Goal: Task Accomplishment & Management: Manage account settings

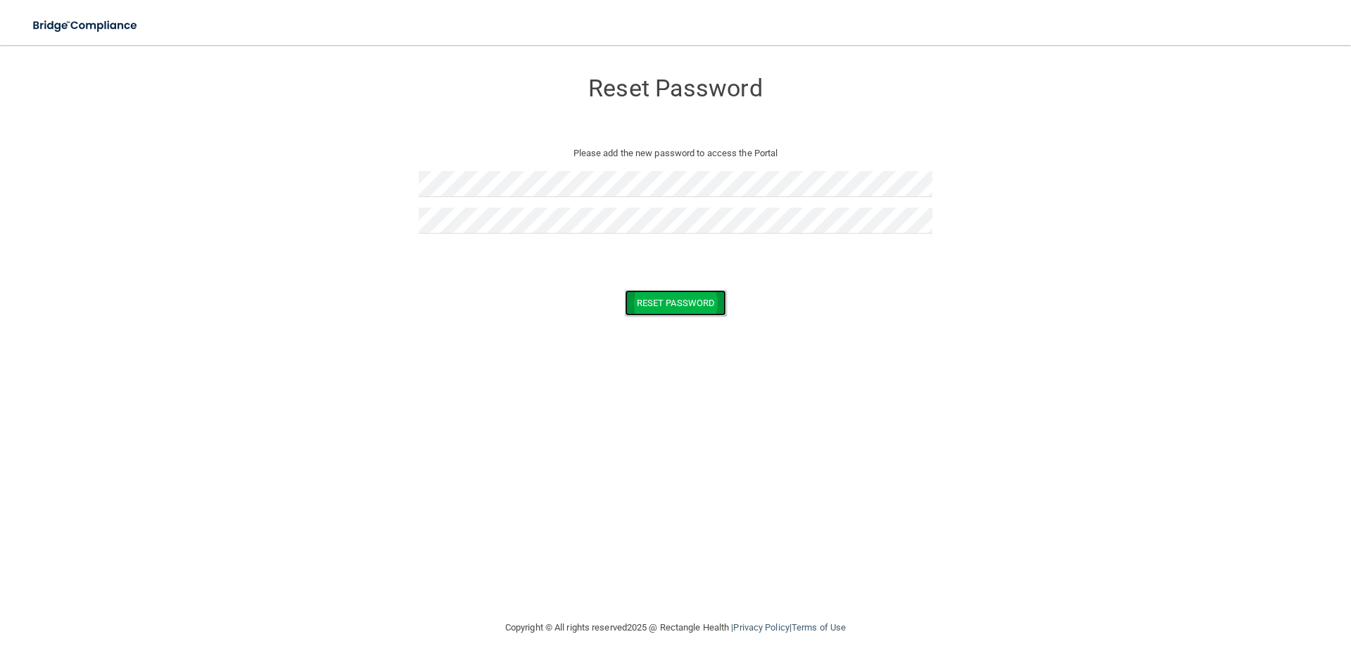
click at [705, 303] on button "Reset Password" at bounding box center [675, 303] width 101 height 26
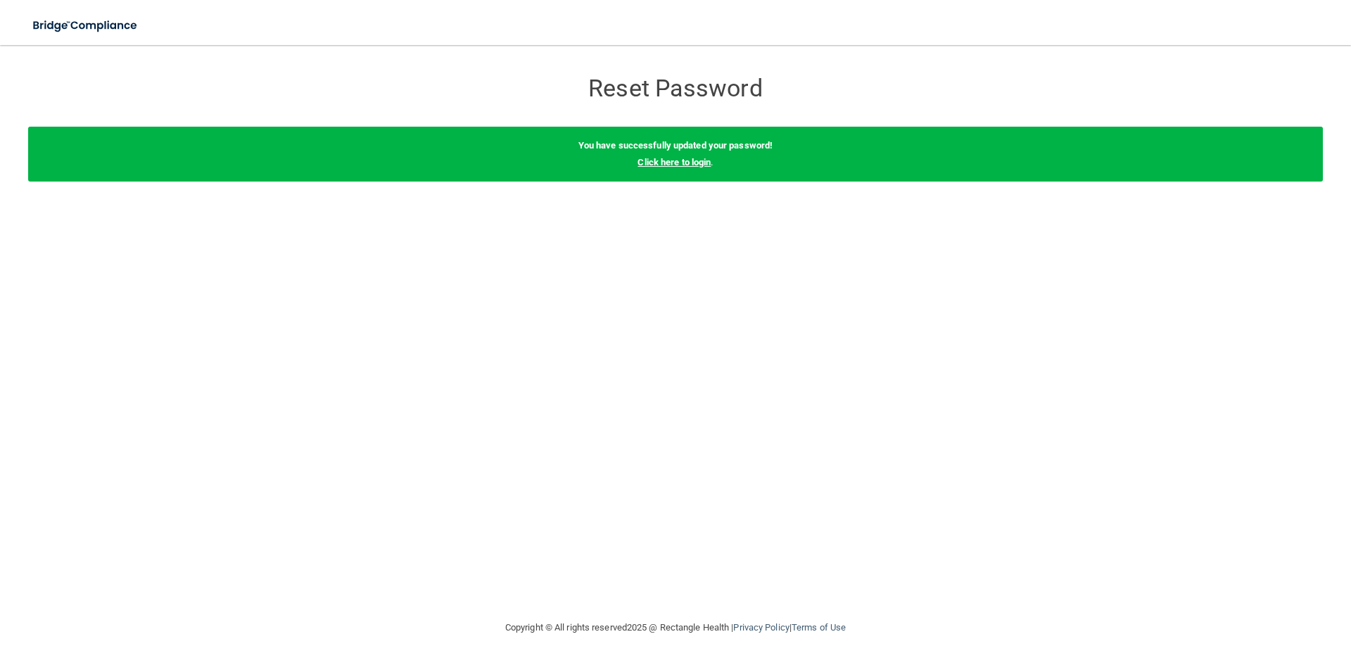
click at [693, 160] on link "Click here to login" at bounding box center [674, 162] width 73 height 11
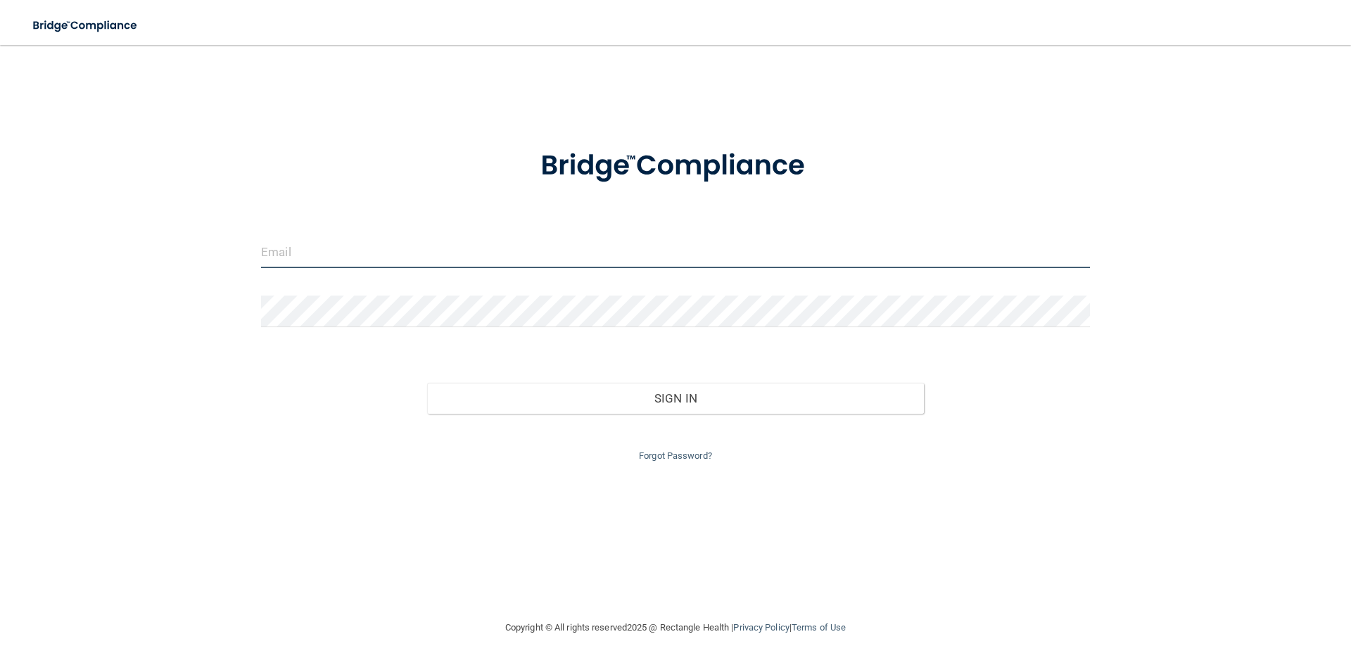
click at [286, 254] on input "email" at bounding box center [675, 252] width 829 height 32
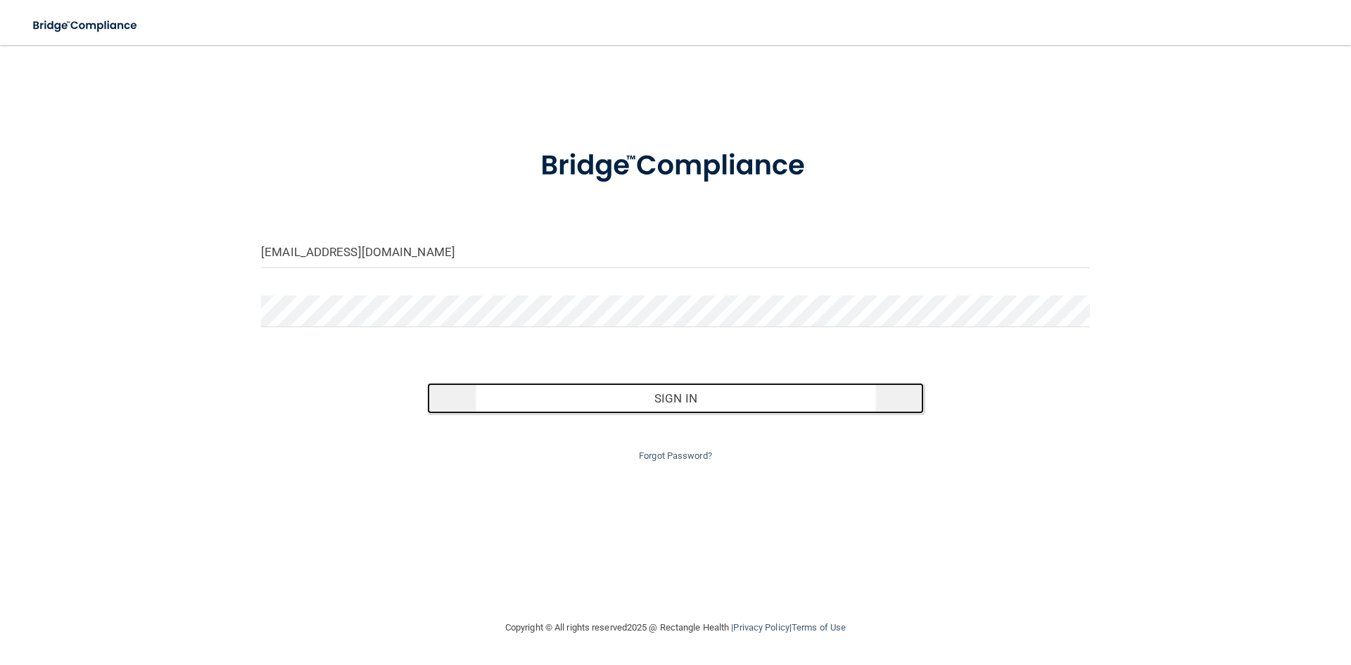
click at [664, 392] on button "Sign In" at bounding box center [676, 398] width 498 height 31
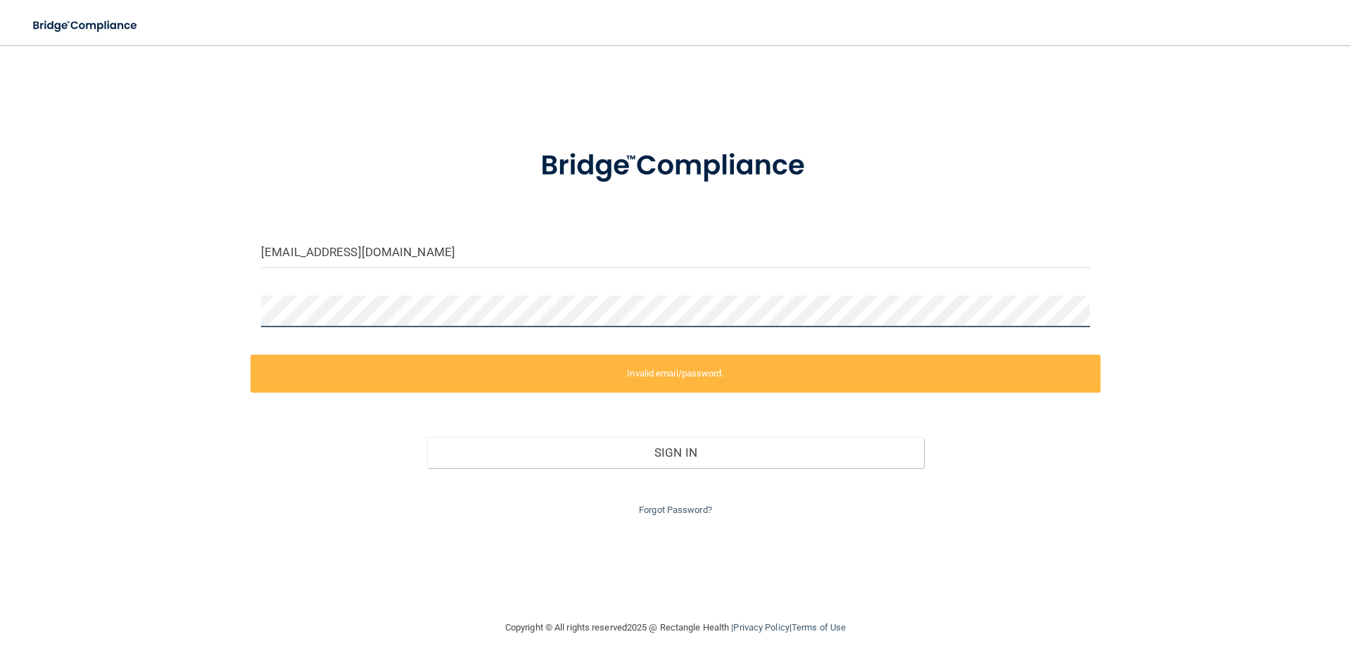
click at [108, 281] on div "nikki@rasidds.com Invalid email/password. You don't have permission to access t…" at bounding box center [675, 332] width 1295 height 546
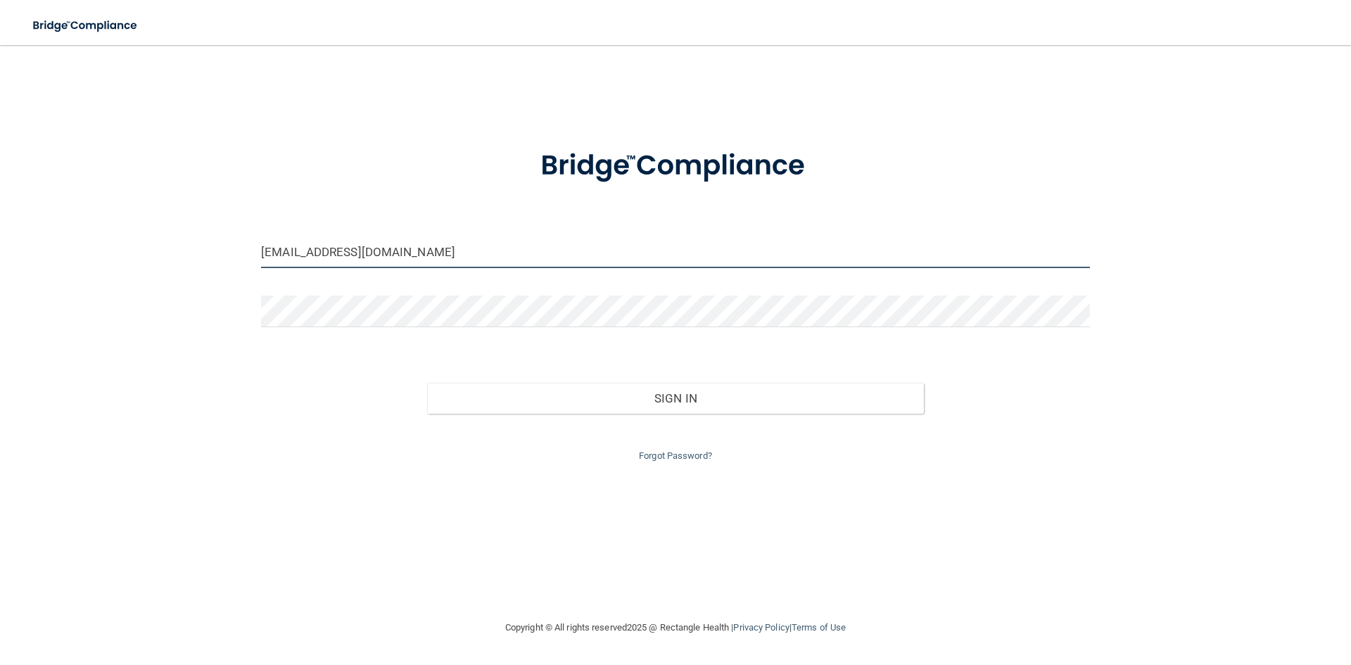
drag, startPoint x: 404, startPoint y: 254, endPoint x: 104, endPoint y: 230, distance: 300.8
click at [138, 239] on div "nikki@rasidds.com Invalid email/password. You don't have permission to access t…" at bounding box center [675, 332] width 1295 height 546
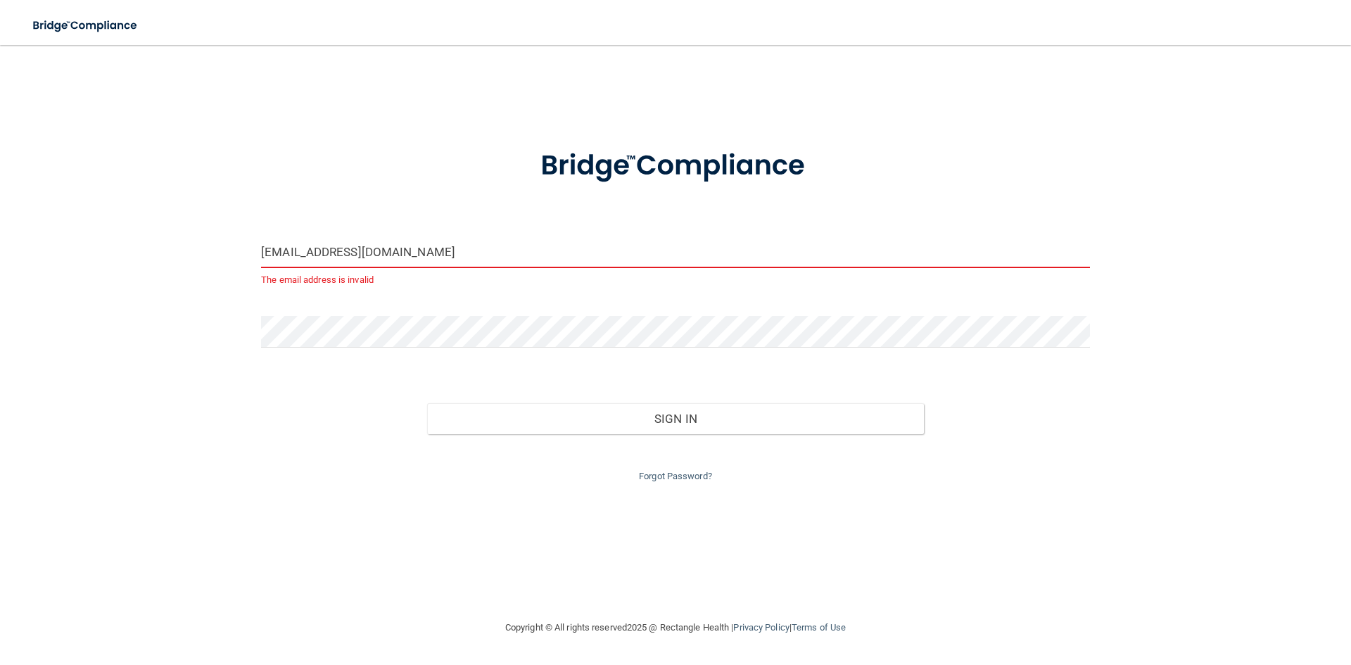
type input "[EMAIL_ADDRESS][DOMAIN_NAME]"
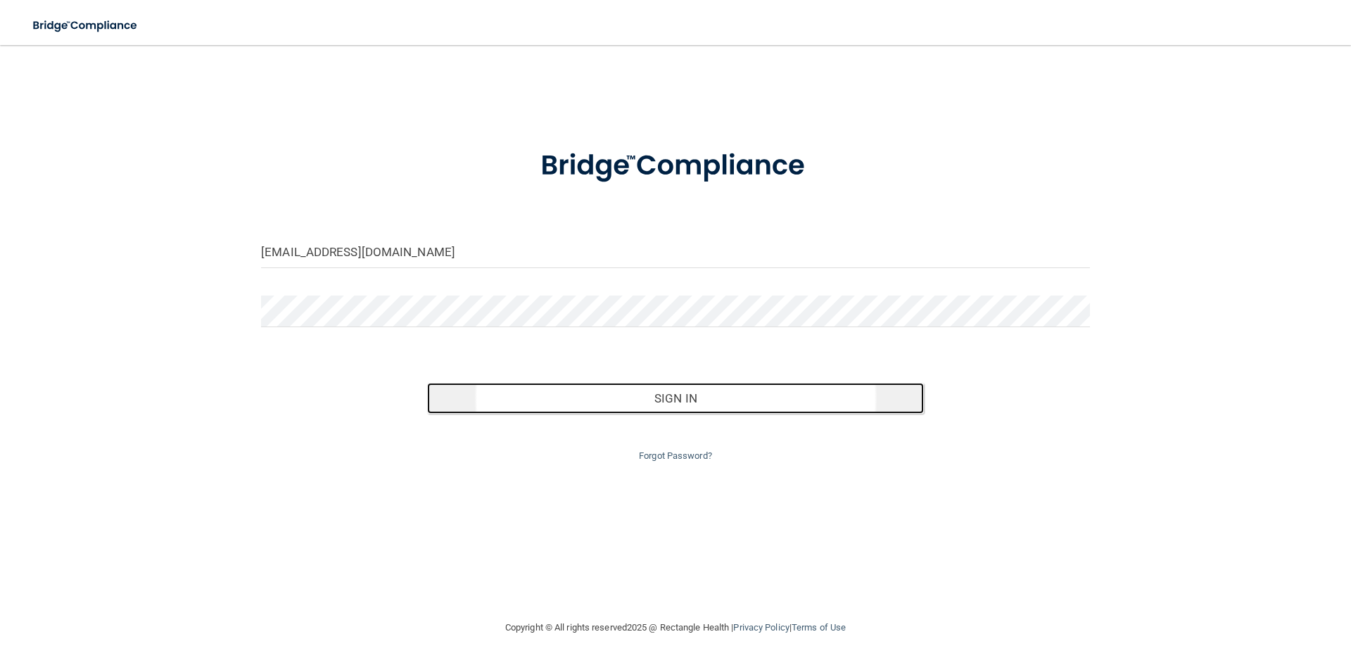
click at [684, 400] on button "Sign In" at bounding box center [676, 398] width 498 height 31
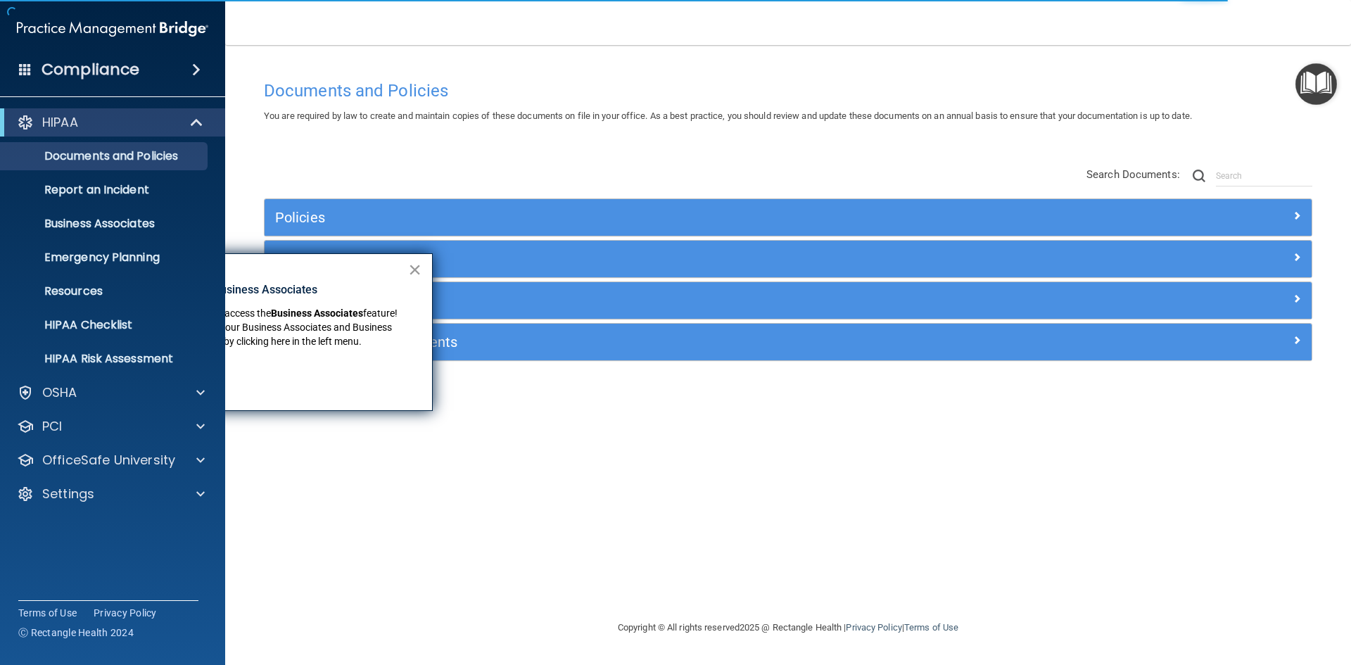
click at [416, 268] on button "×" at bounding box center [414, 269] width 13 height 23
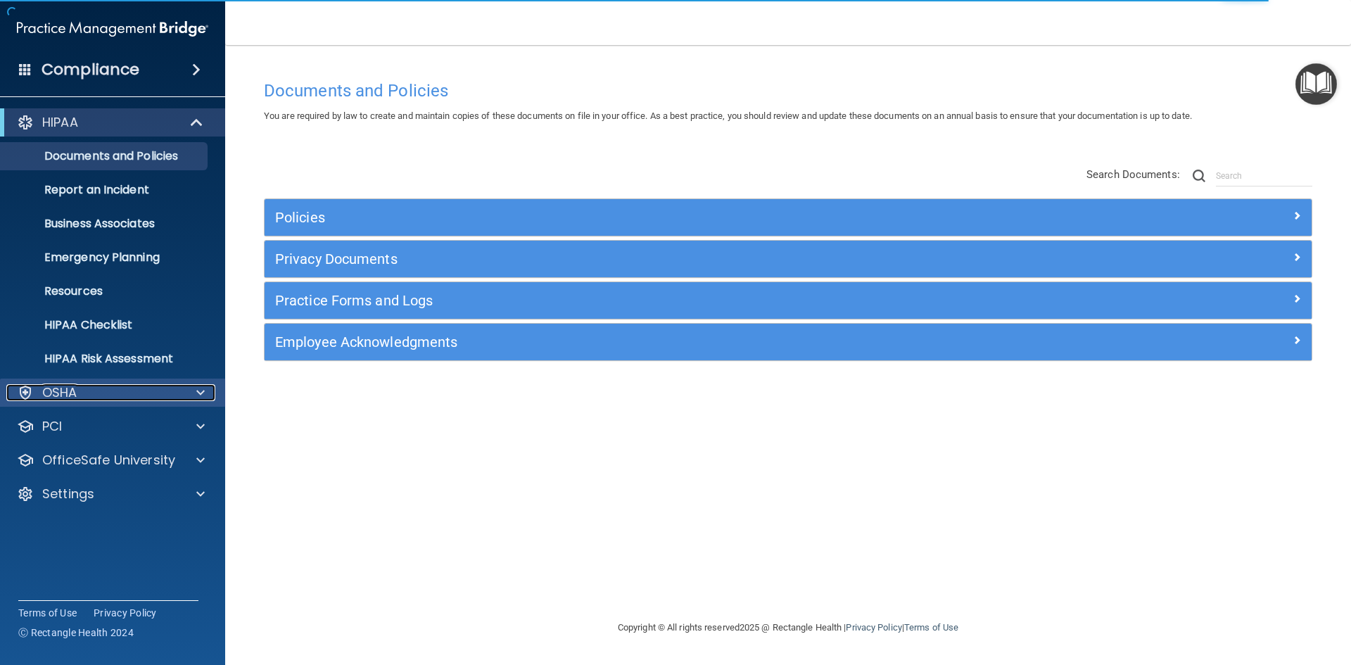
click at [80, 394] on div "OSHA" at bounding box center [93, 392] width 175 height 17
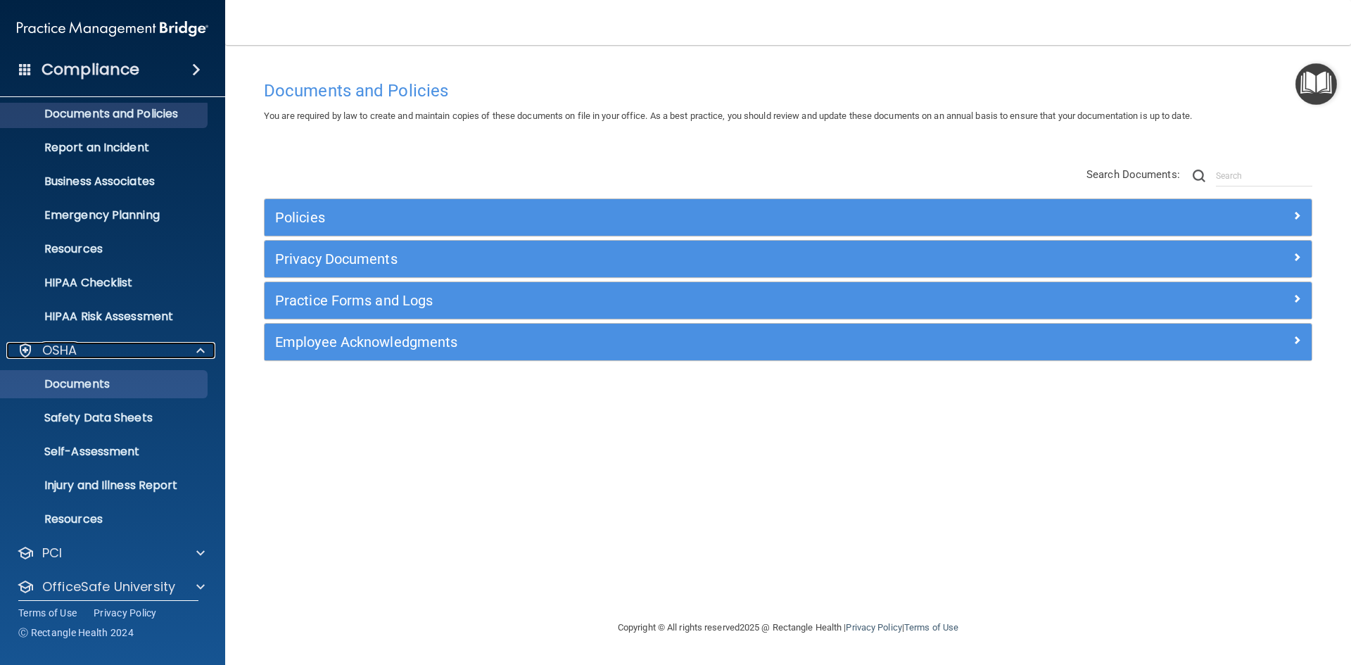
scroll to position [88, 0]
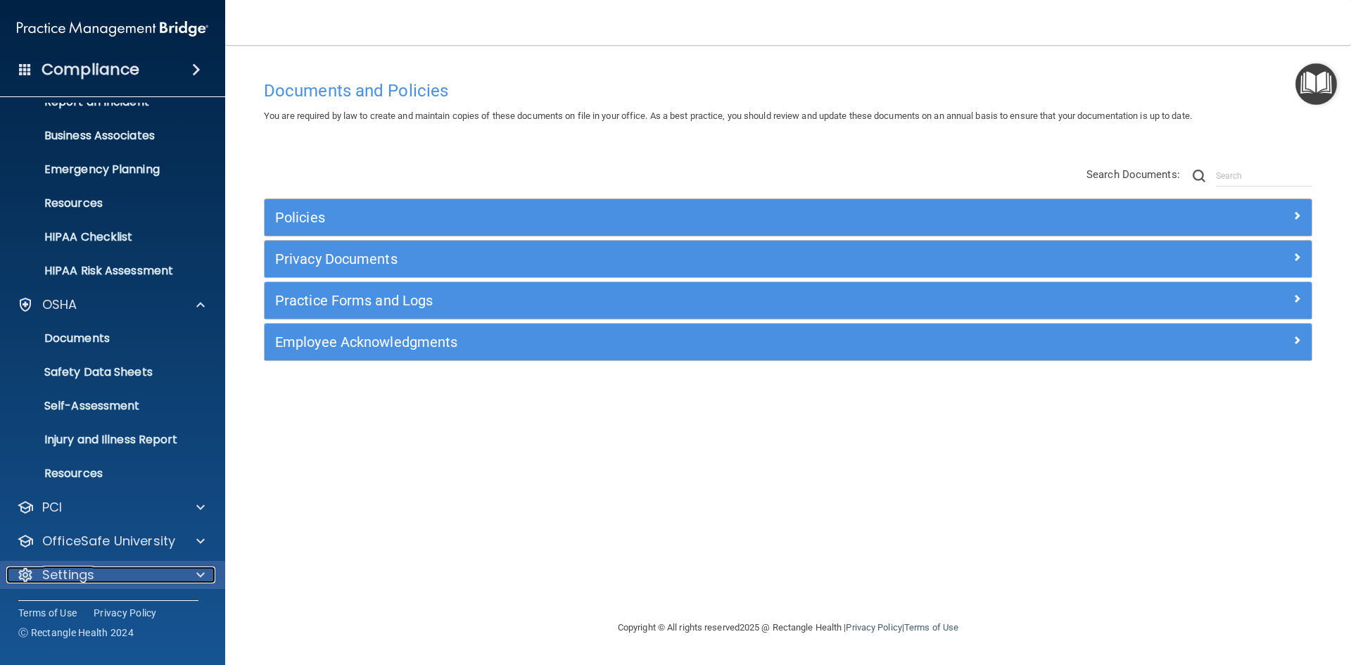
click at [75, 572] on p "Settings" at bounding box center [68, 575] width 52 height 17
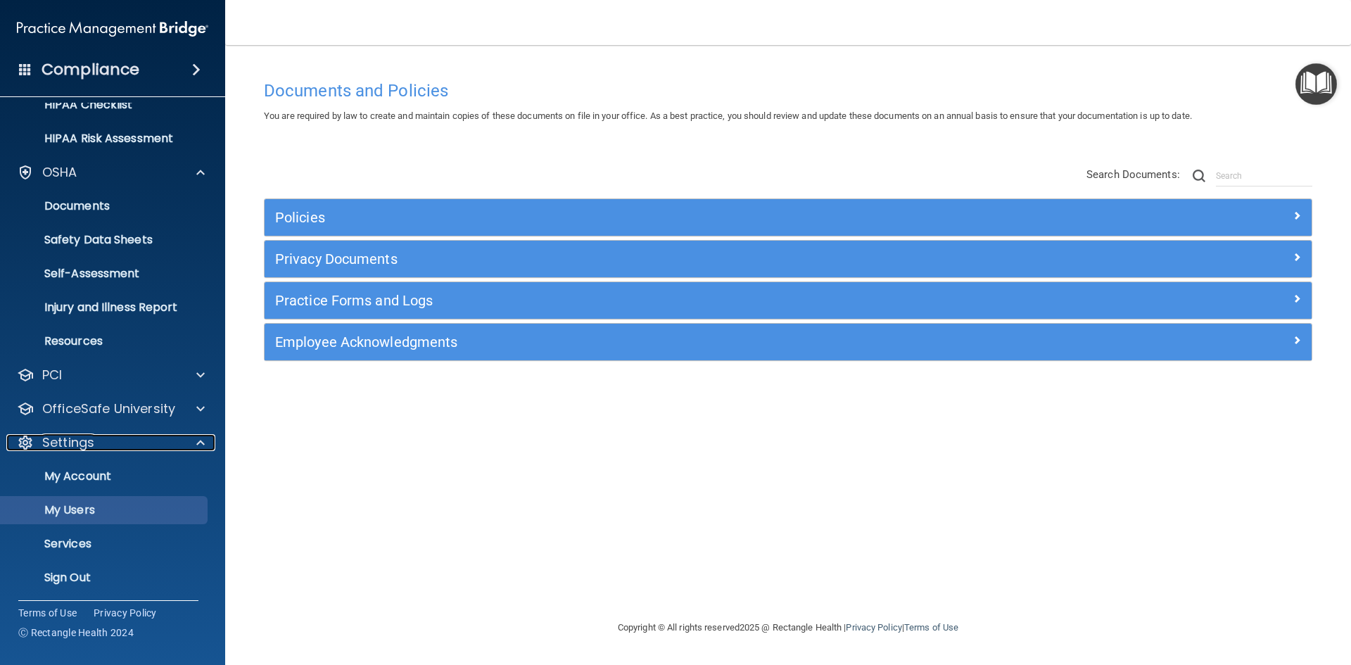
scroll to position [223, 0]
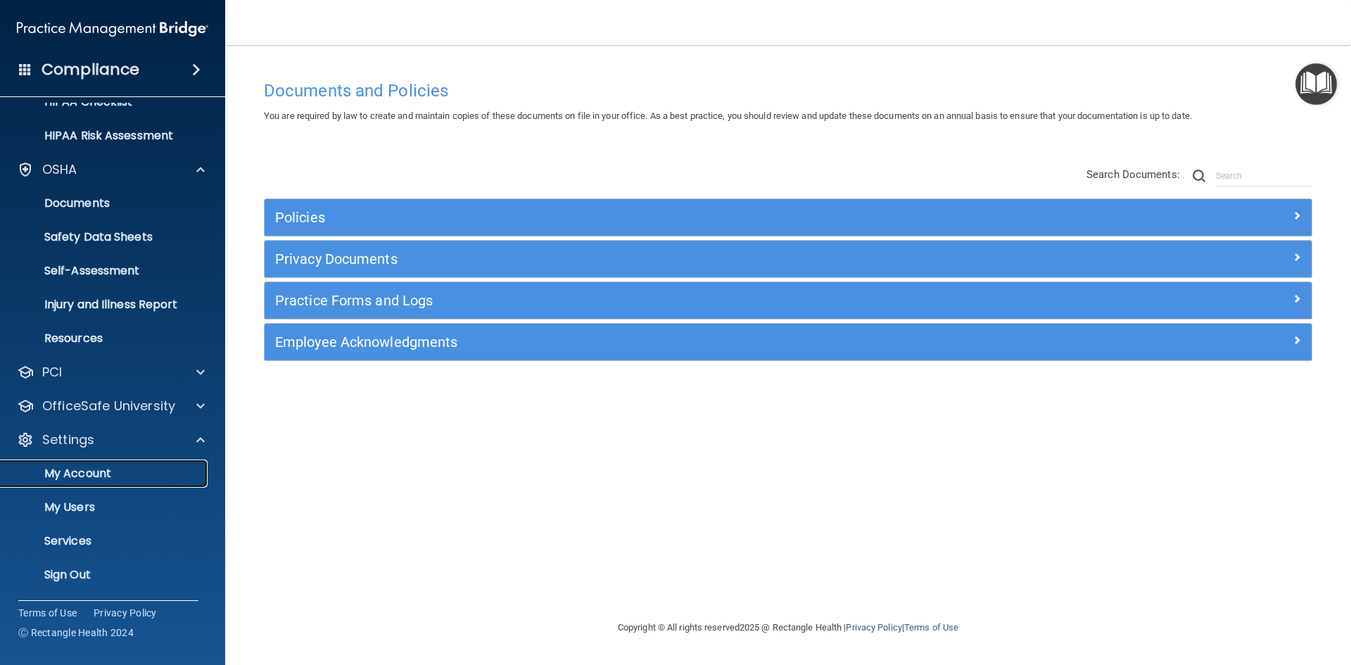
click at [74, 475] on p "My Account" at bounding box center [105, 474] width 192 height 14
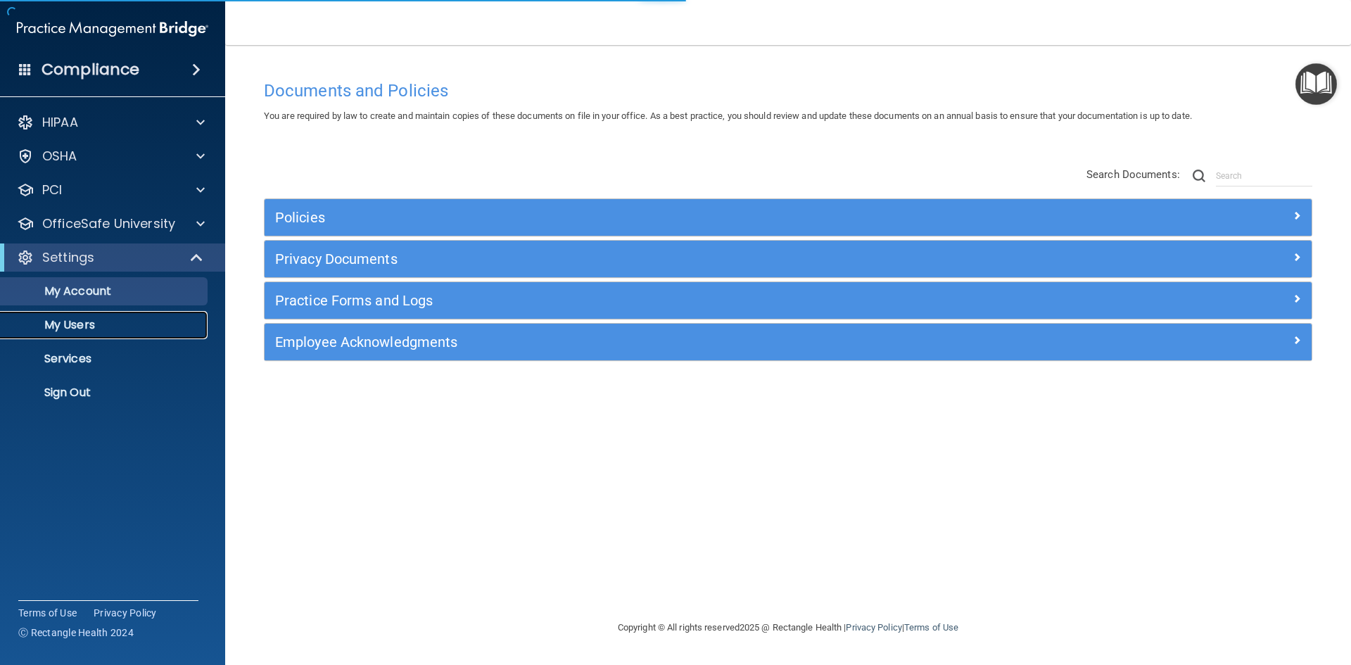
click at [87, 327] on p "My Users" at bounding box center [105, 325] width 192 height 14
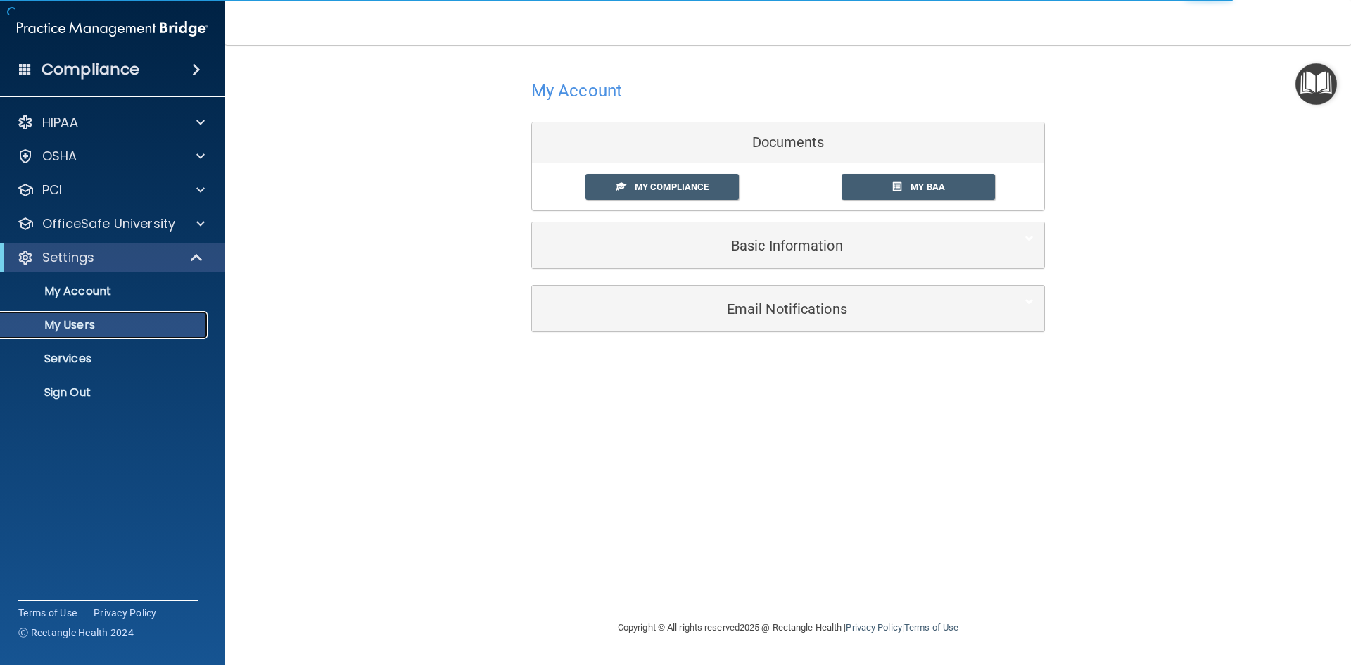
select select "20"
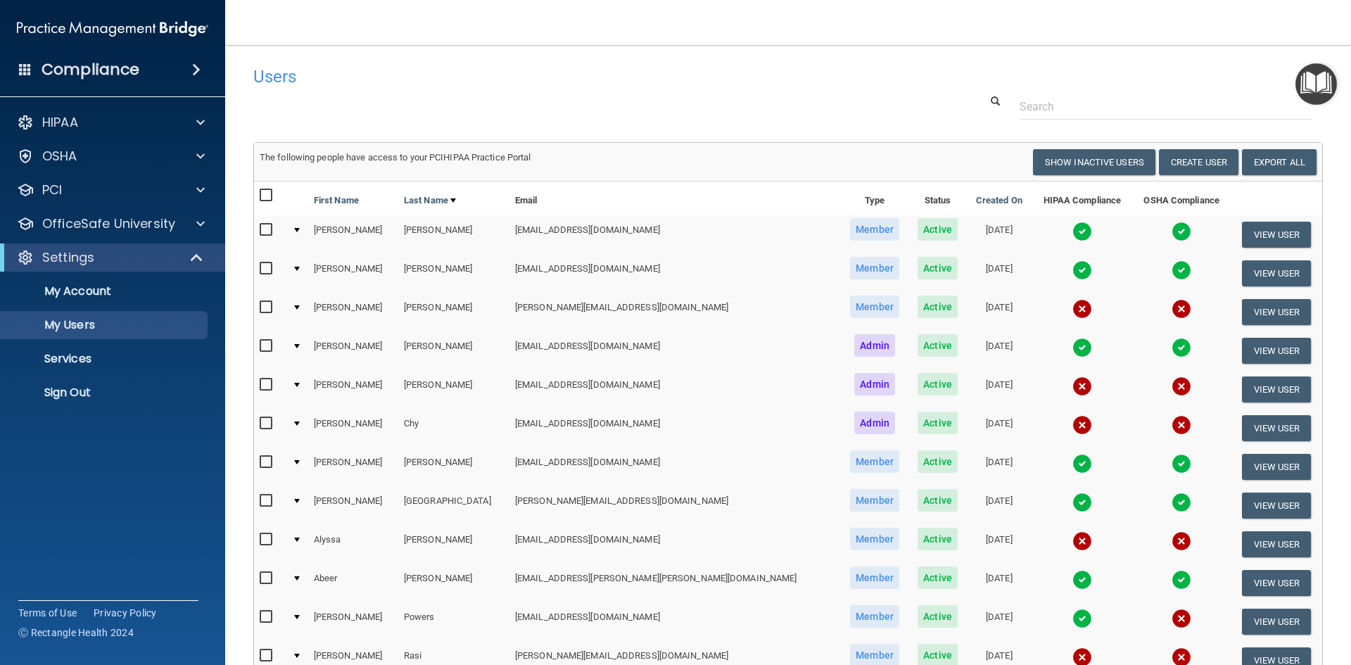
click at [263, 227] on input "checkbox" at bounding box center [268, 230] width 16 height 11
checkbox input "true"
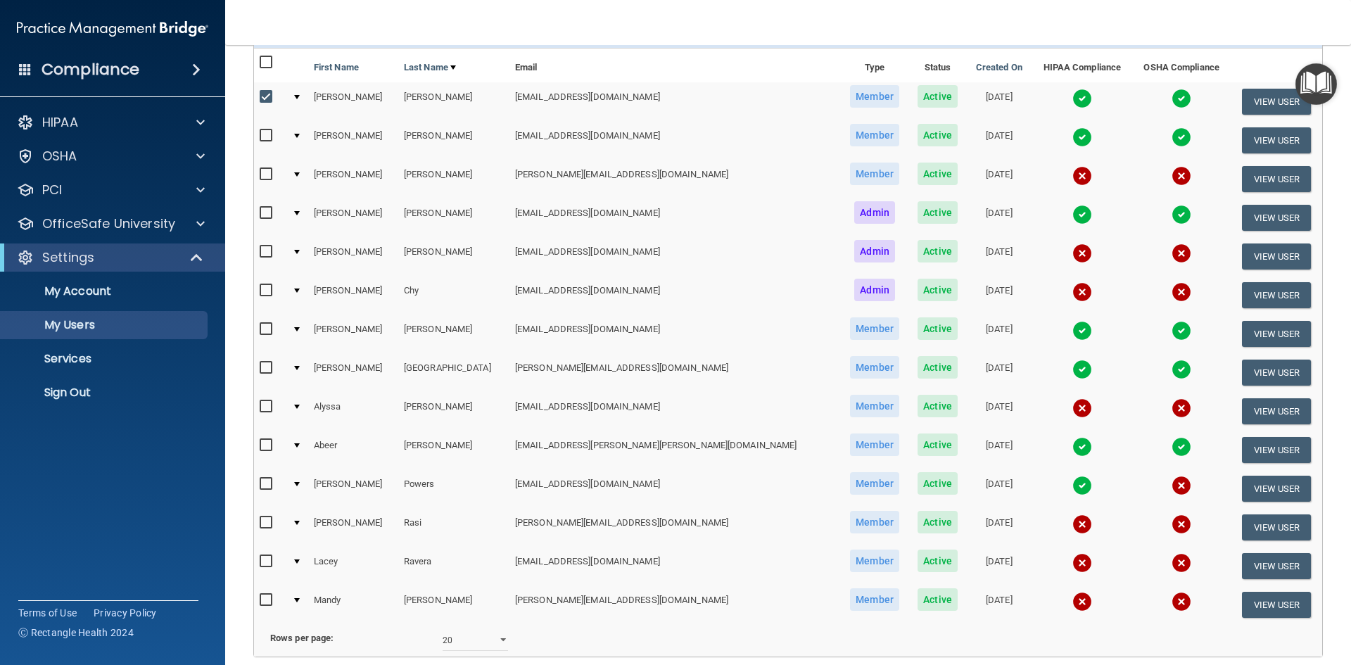
scroll to position [141, 0]
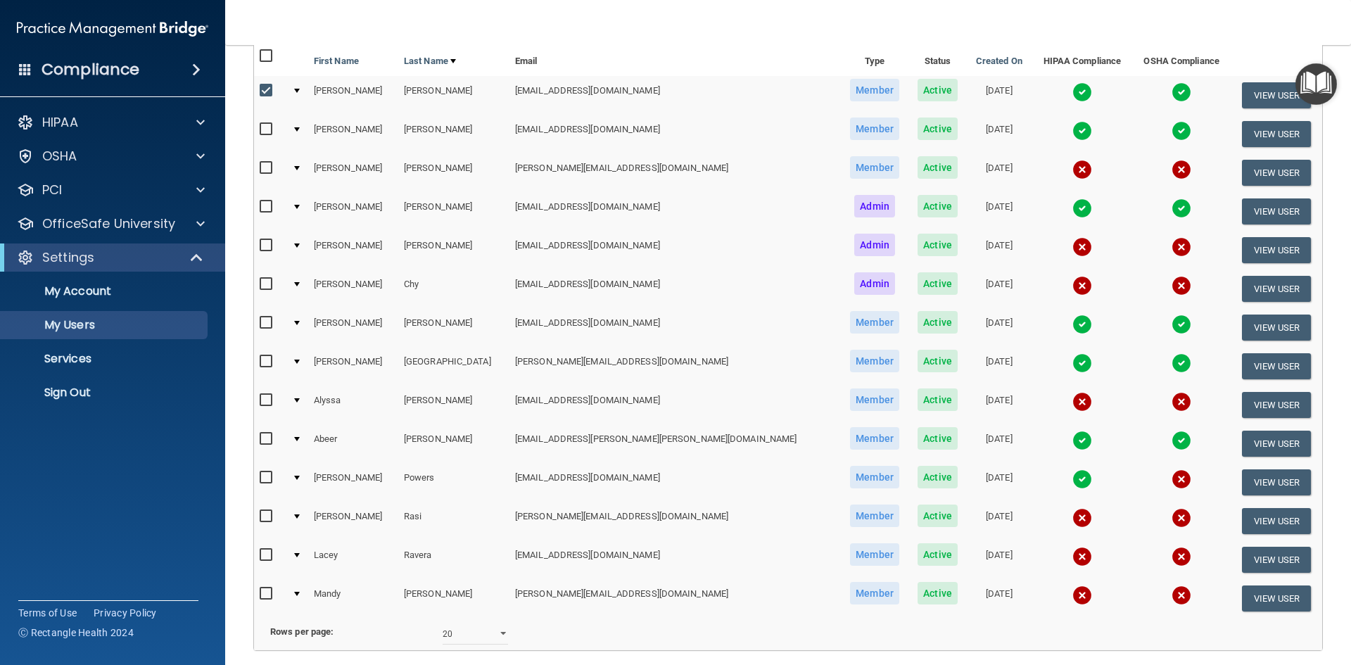
click at [265, 281] on input "checkbox" at bounding box center [268, 284] width 16 height 11
checkbox input "true"
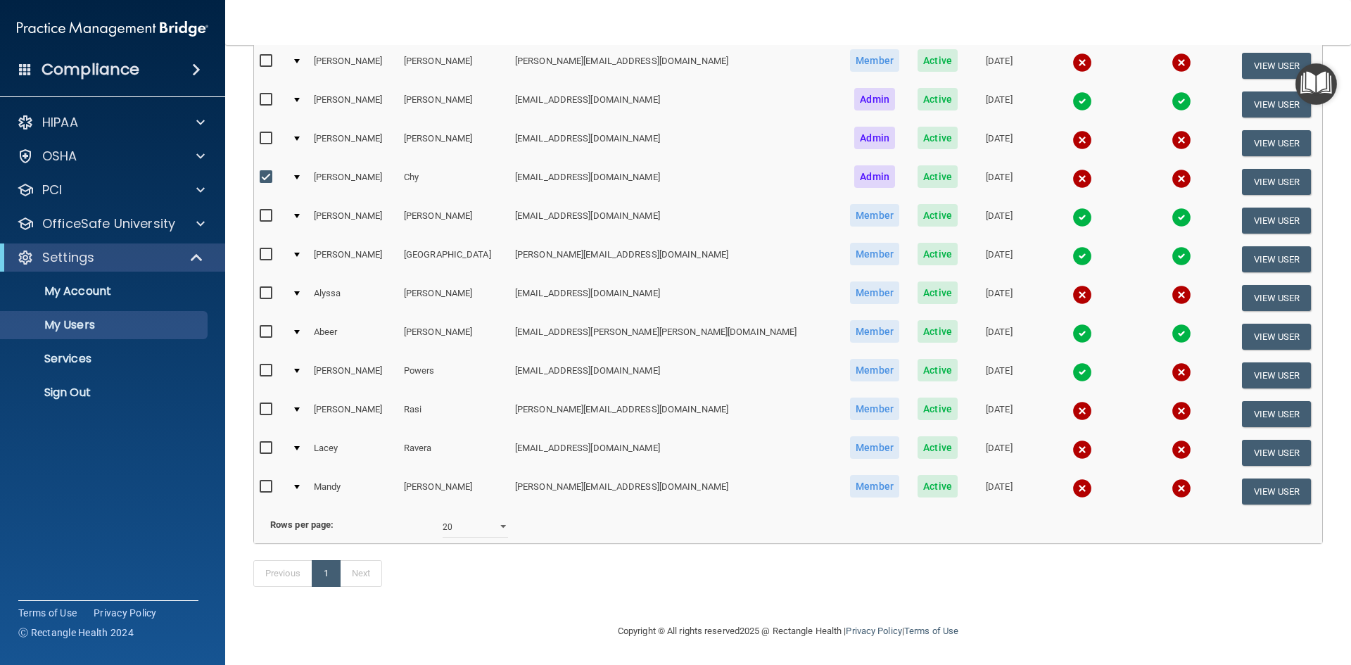
scroll to position [269, 0]
click at [265, 327] on input "checkbox" at bounding box center [268, 332] width 16 height 11
click at [266, 327] on input "checkbox" at bounding box center [268, 332] width 16 height 11
checkbox input "false"
click at [265, 172] on input "checkbox" at bounding box center [268, 177] width 16 height 11
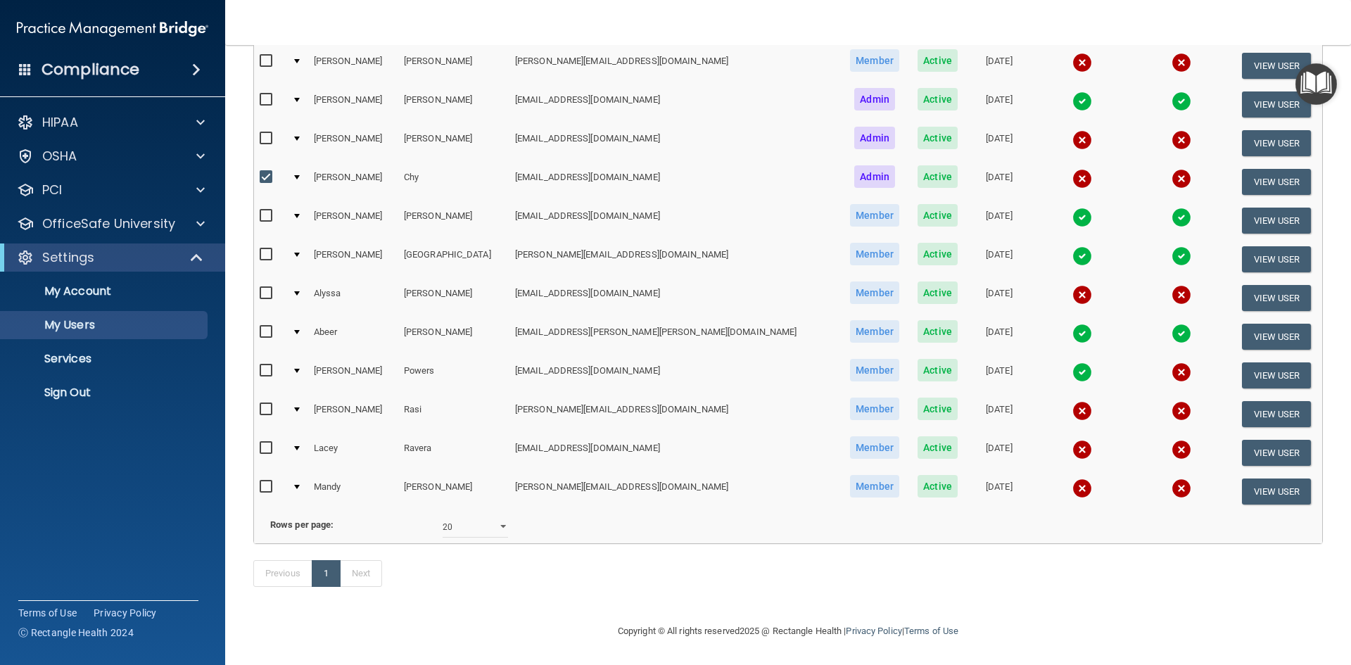
checkbox input "false"
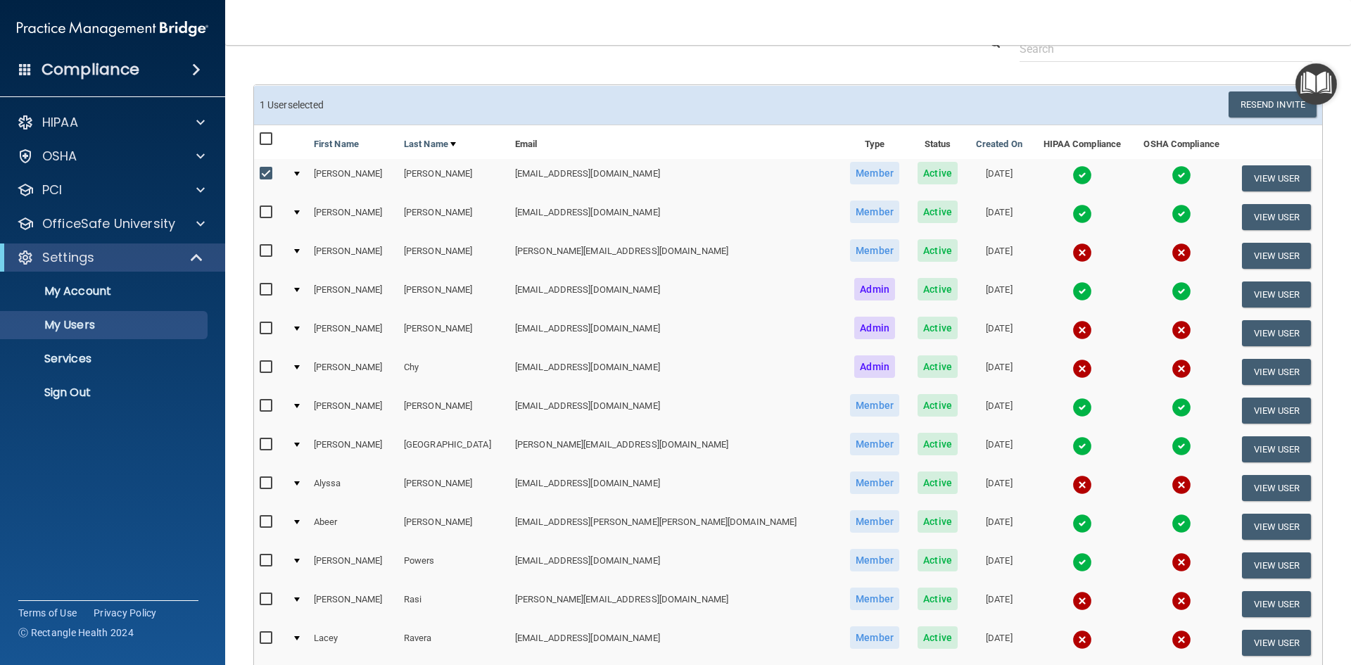
click at [267, 173] on input "checkbox" at bounding box center [268, 173] width 16 height 11
checkbox input "false"
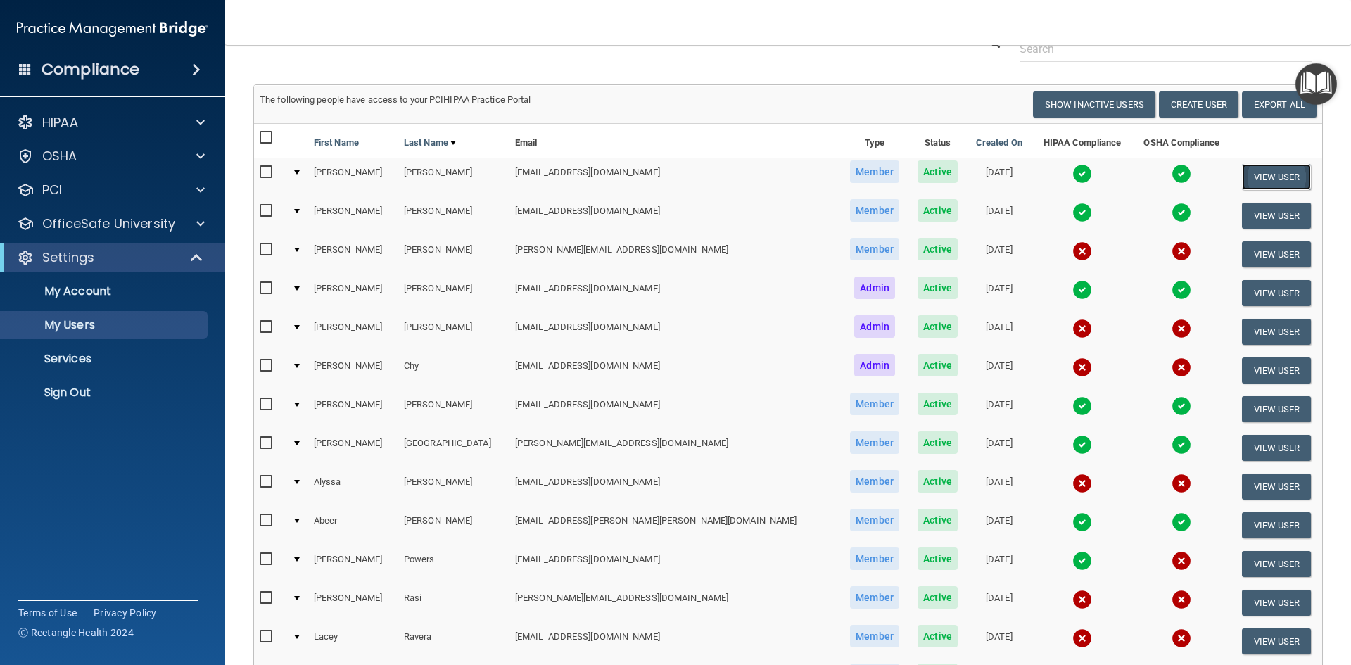
click at [1272, 177] on button "View User" at bounding box center [1277, 177] width 70 height 26
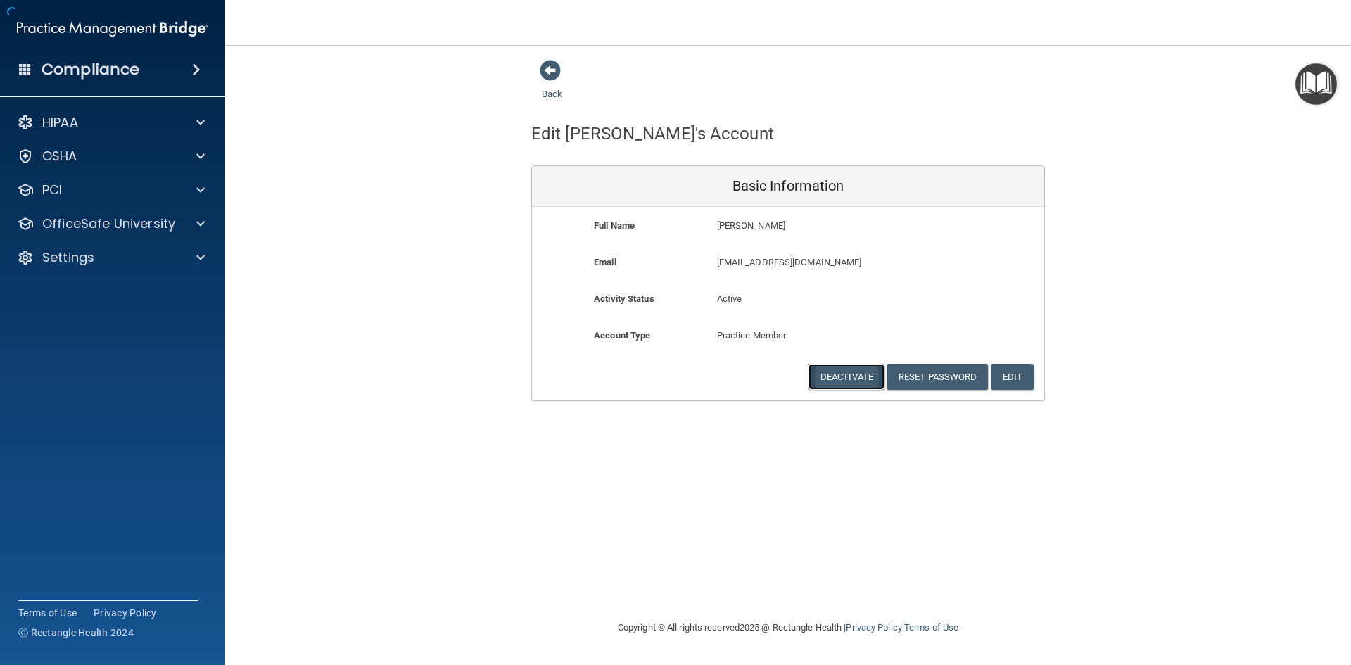
click at [850, 381] on button "Deactivate" at bounding box center [847, 377] width 76 height 26
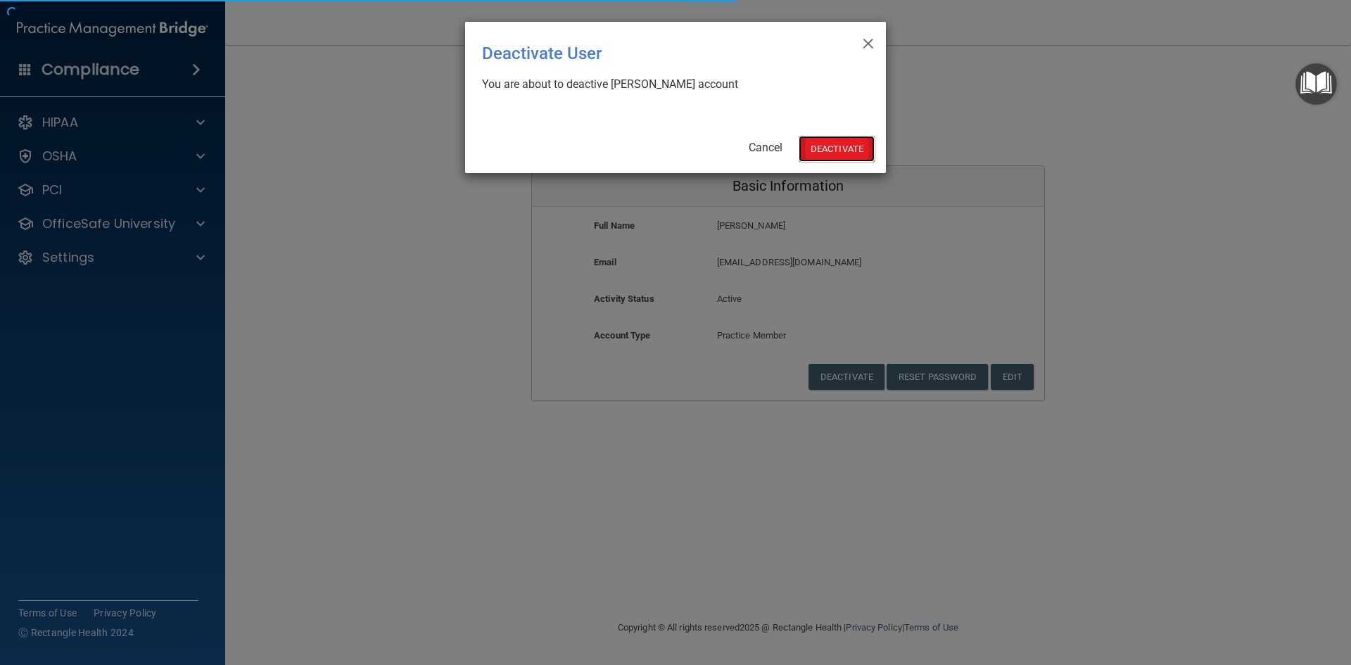
click at [845, 149] on button "Deactivate" at bounding box center [837, 149] width 76 height 26
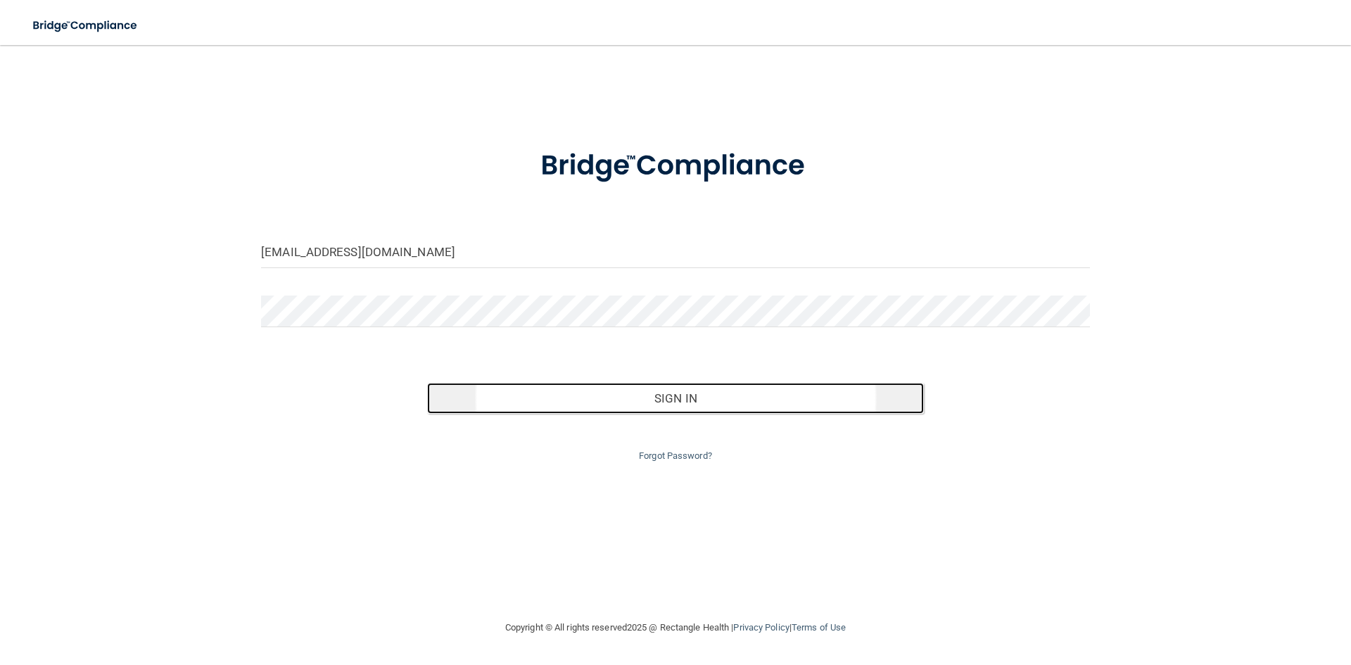
click at [698, 396] on button "Sign In" at bounding box center [676, 398] width 498 height 31
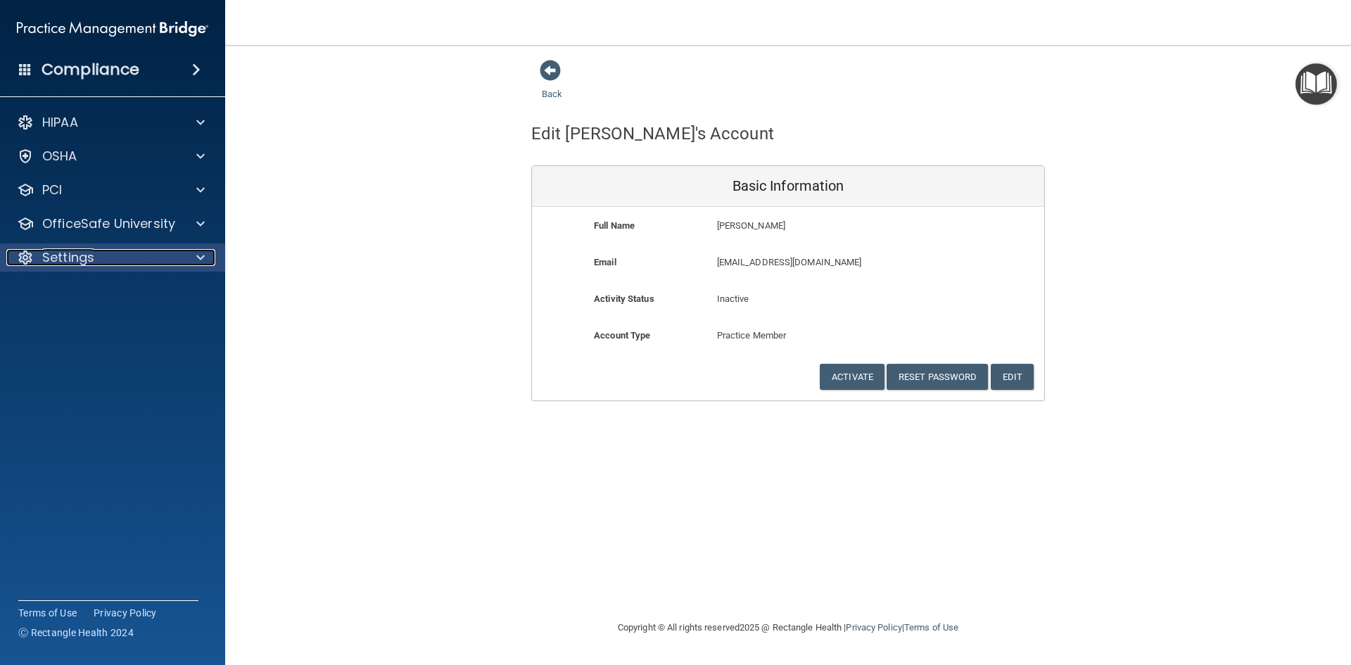
click at [116, 262] on div "Settings" at bounding box center [93, 257] width 175 height 17
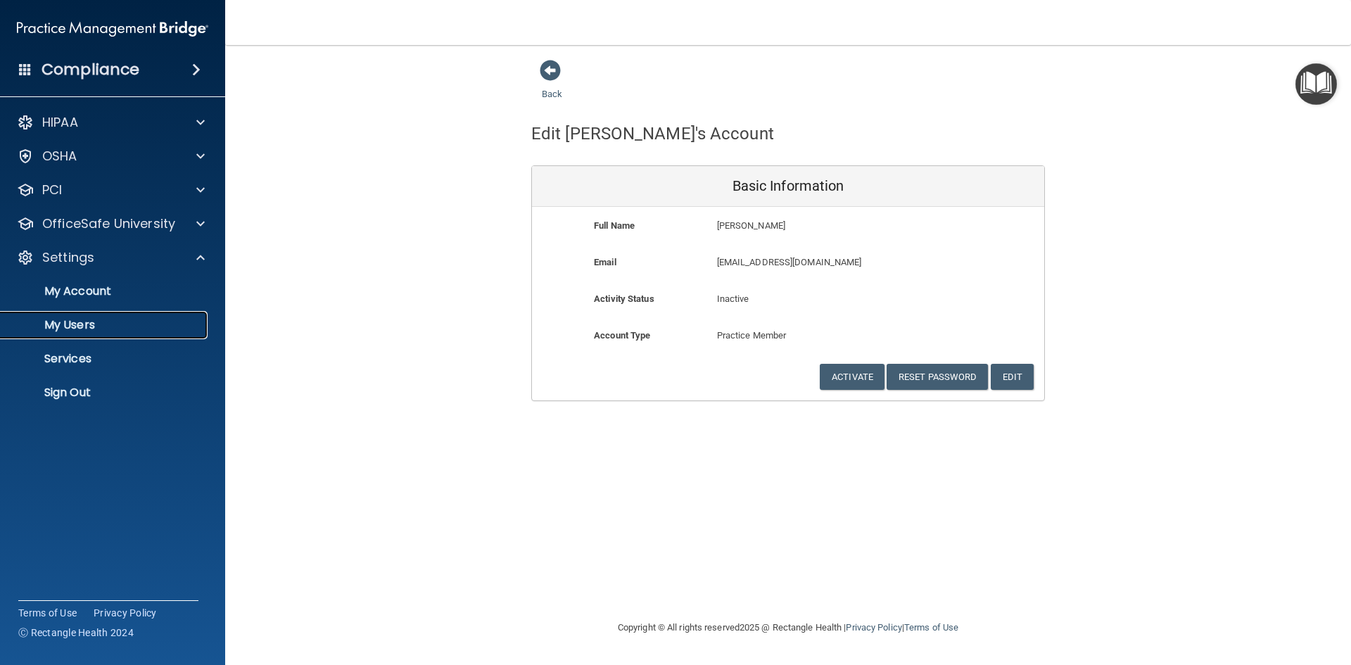
click at [79, 327] on p "My Users" at bounding box center [105, 325] width 192 height 14
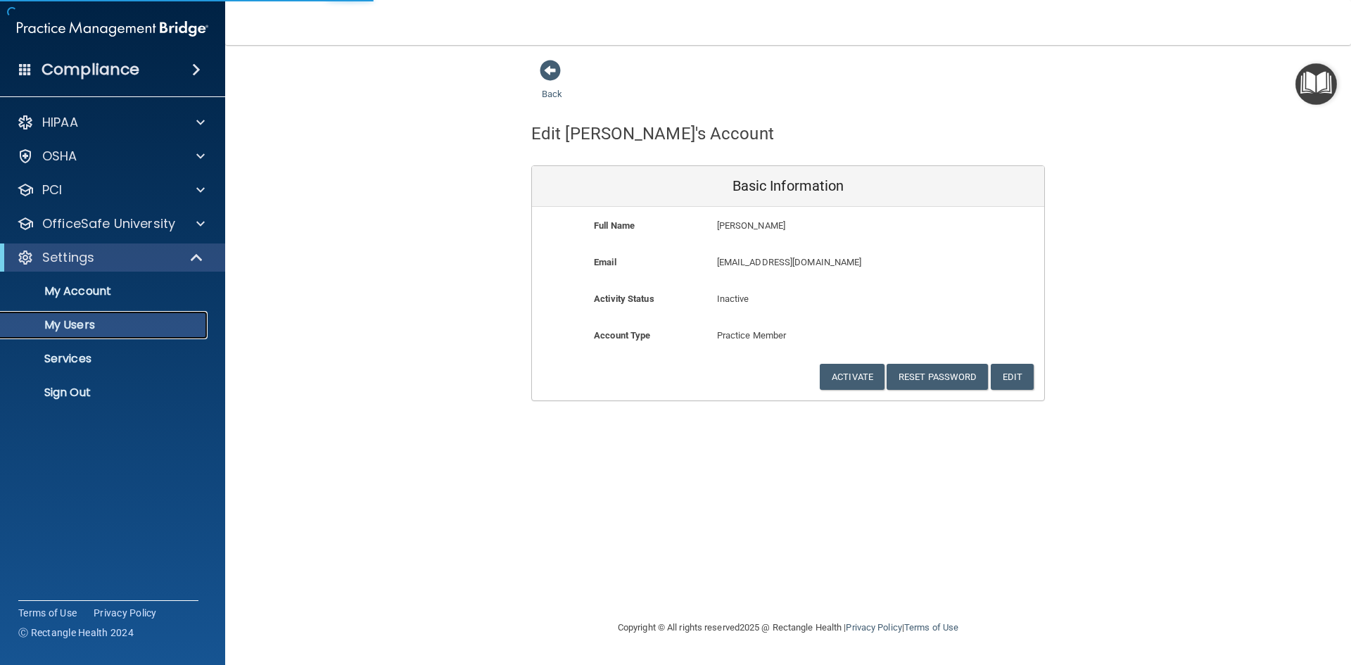
select select "20"
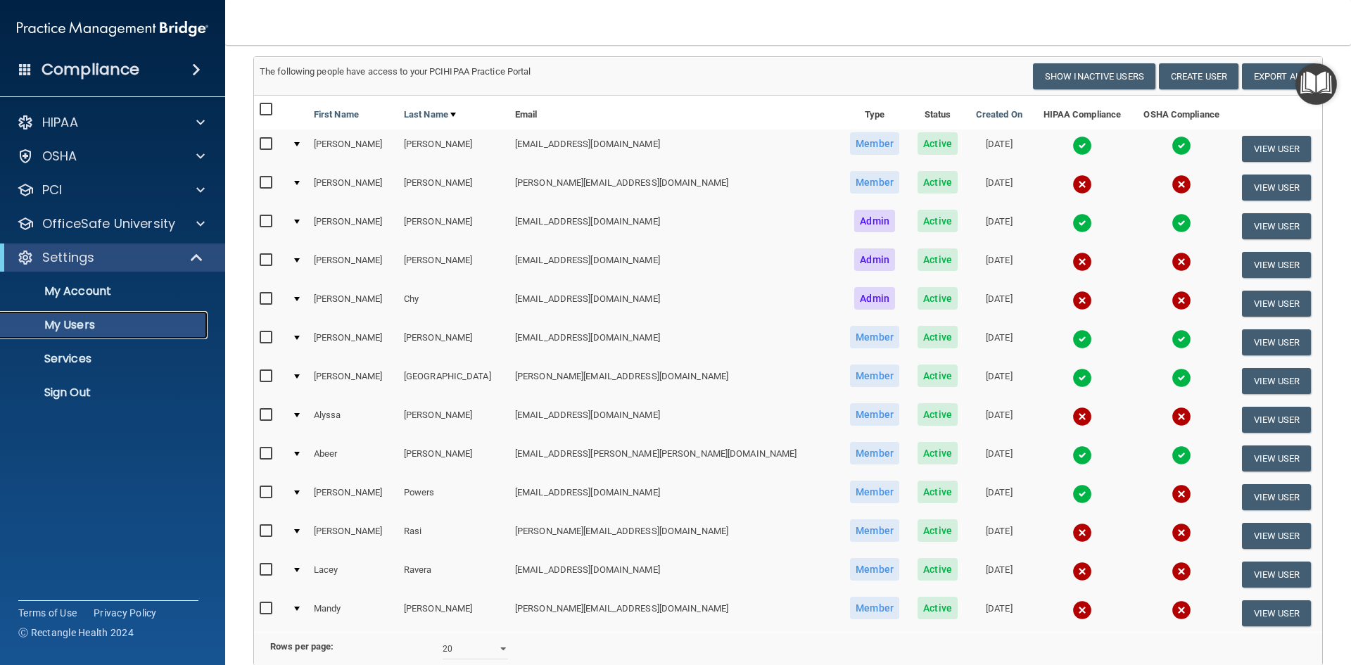
scroll to position [141, 0]
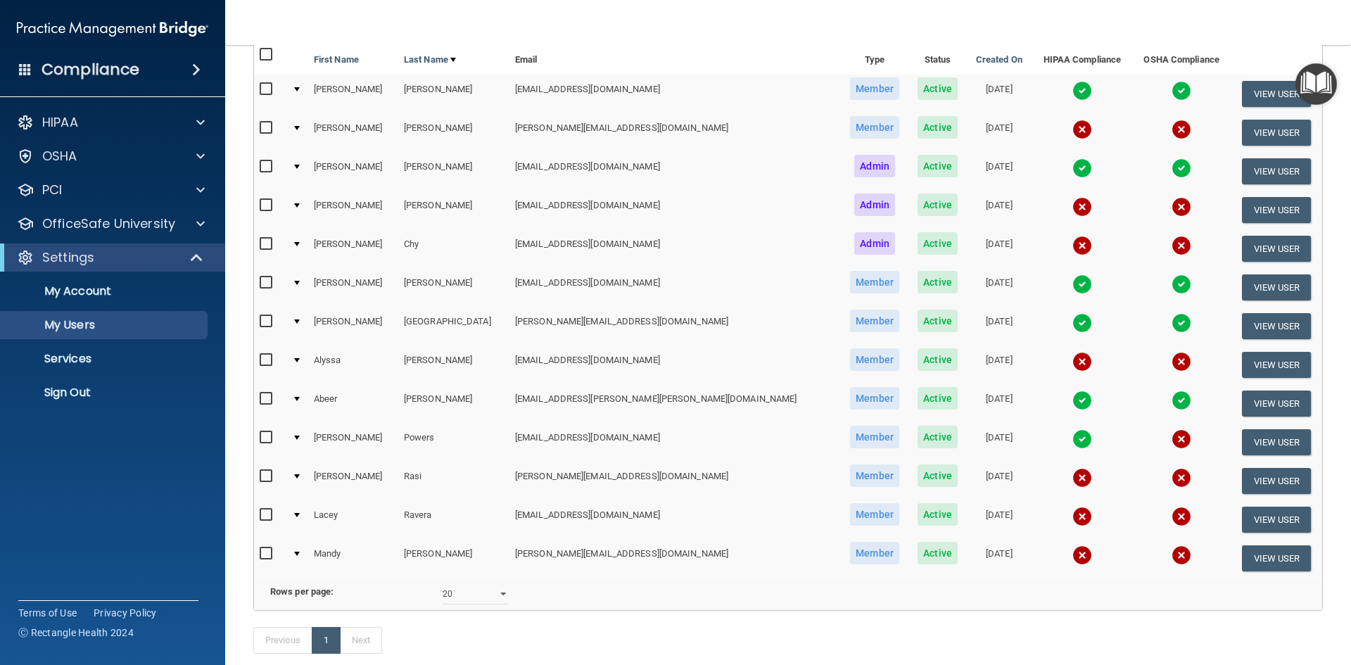
click at [266, 244] on input "checkbox" at bounding box center [268, 244] width 16 height 11
click at [265, 242] on input "checkbox" at bounding box center [268, 244] width 16 height 11
checkbox input "false"
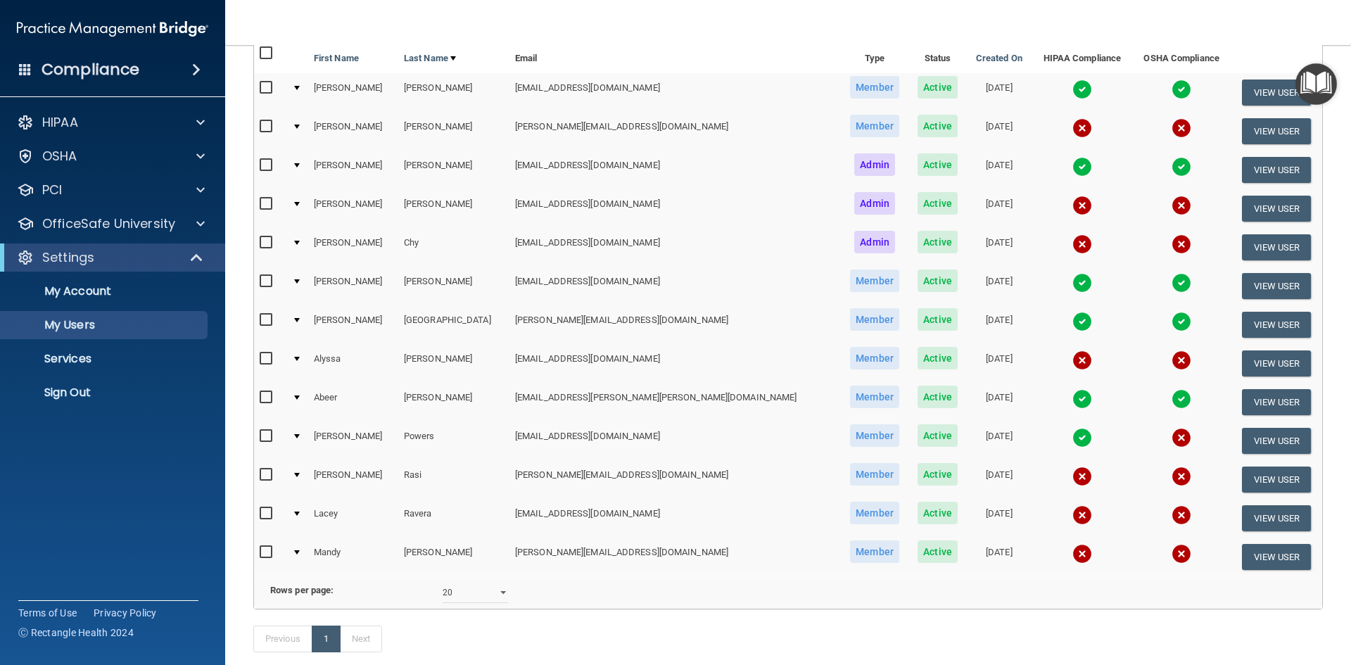
scroll to position [141, 0]
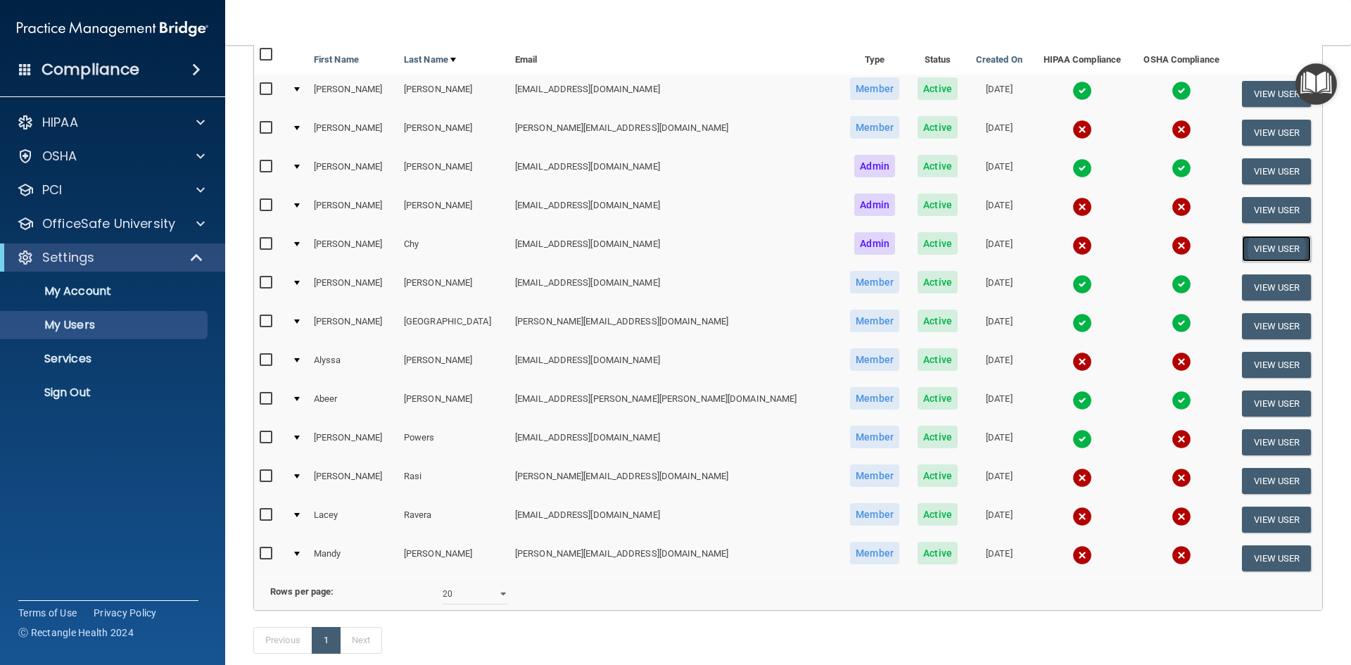
click at [1266, 248] on button "View User" at bounding box center [1277, 249] width 70 height 26
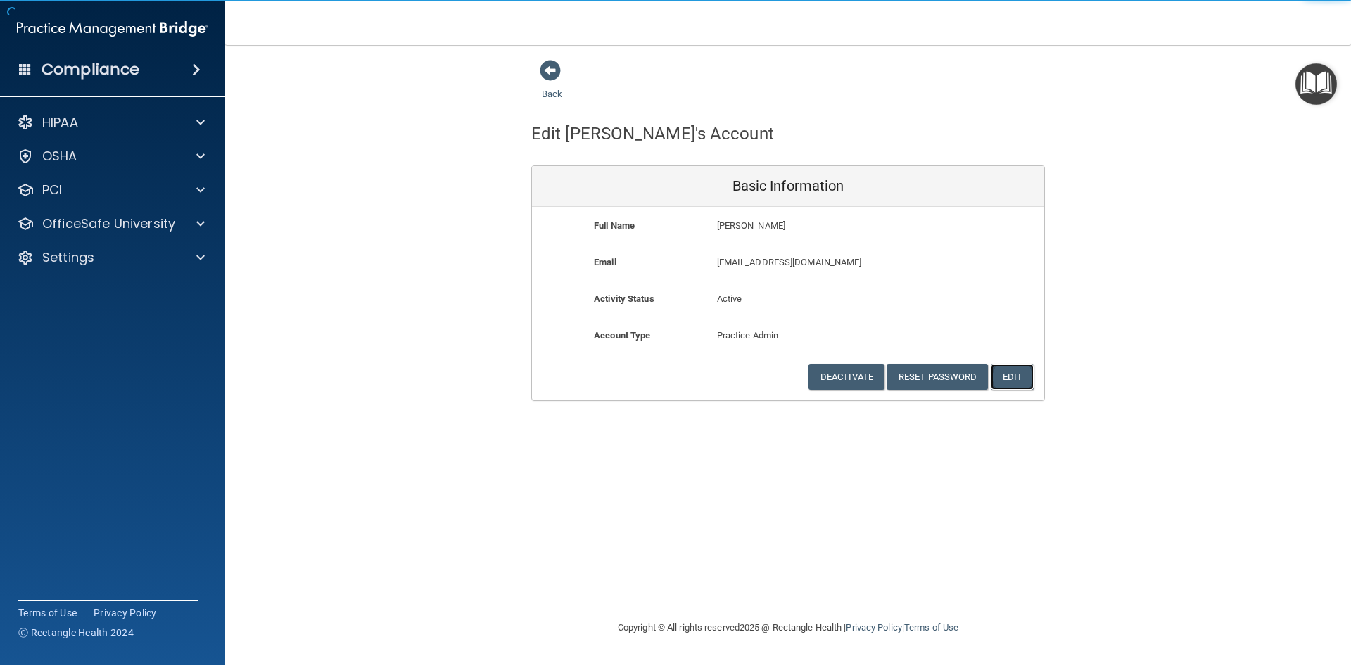
click at [1021, 377] on button "Edit" at bounding box center [1012, 377] width 43 height 26
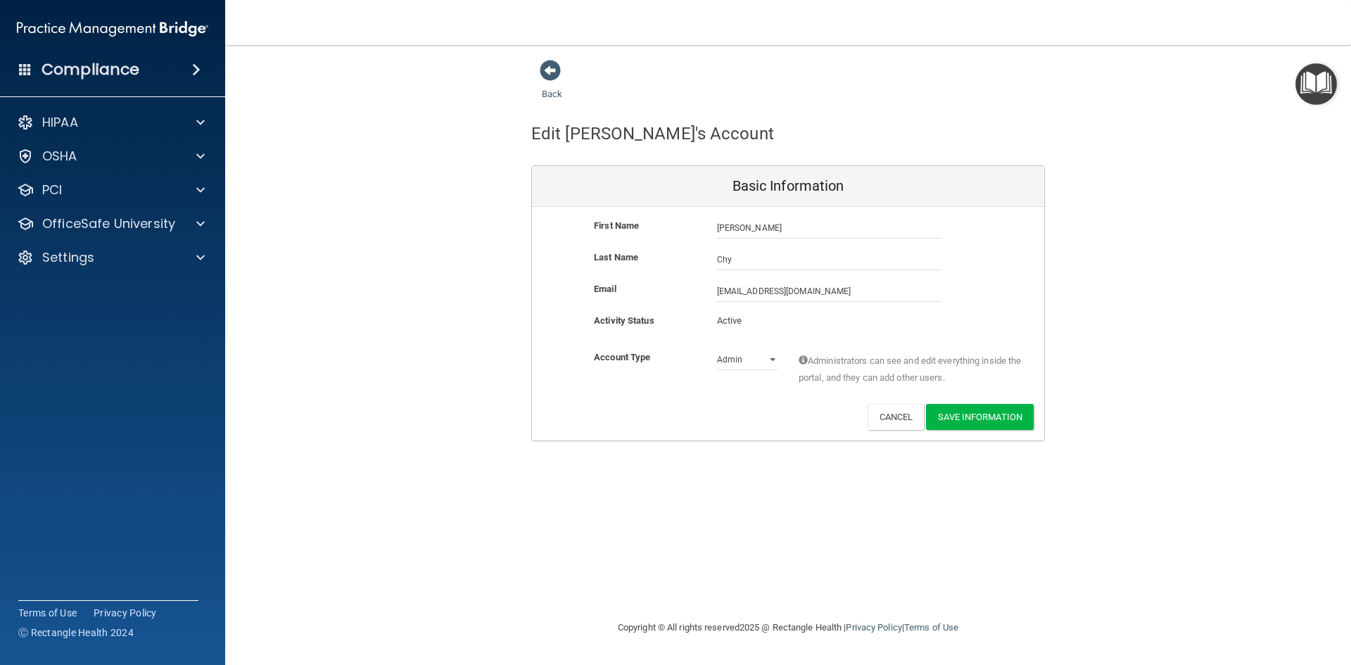
click at [748, 316] on p "Active" at bounding box center [747, 321] width 61 height 17
click at [745, 322] on p "Active" at bounding box center [747, 321] width 61 height 17
click at [897, 419] on button "Cancel" at bounding box center [896, 417] width 57 height 26
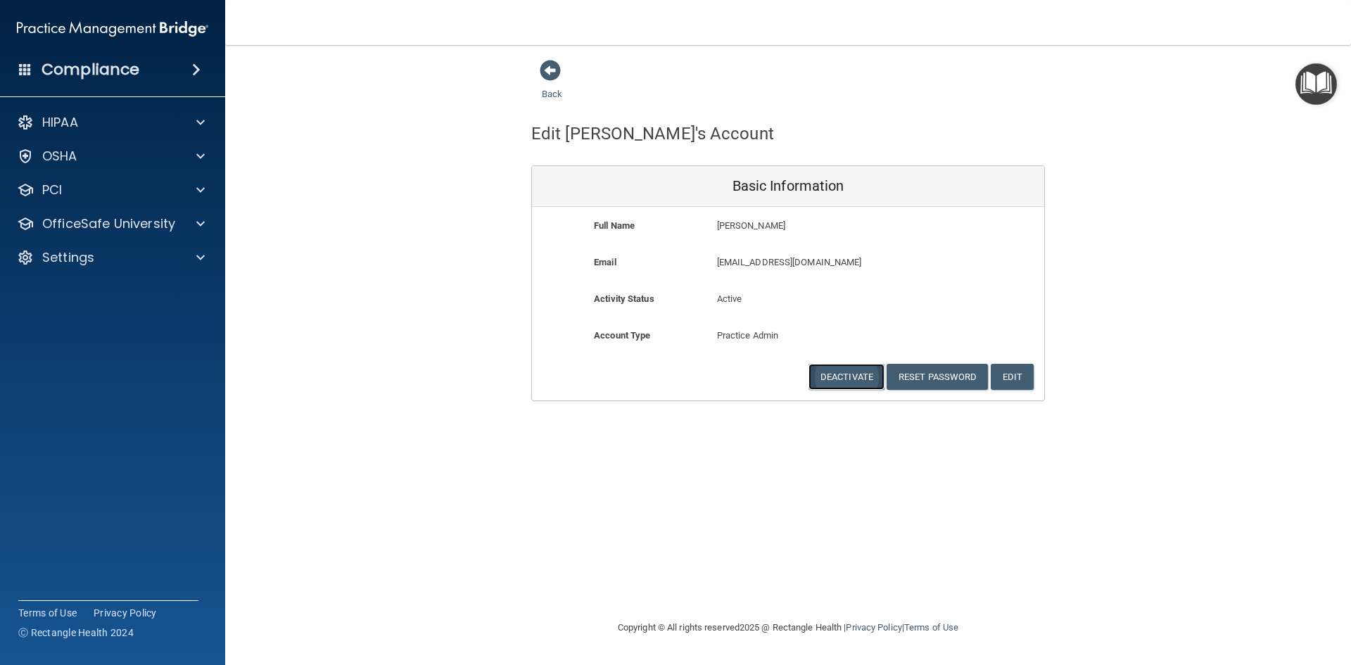
click at [846, 377] on button "Deactivate" at bounding box center [847, 377] width 76 height 26
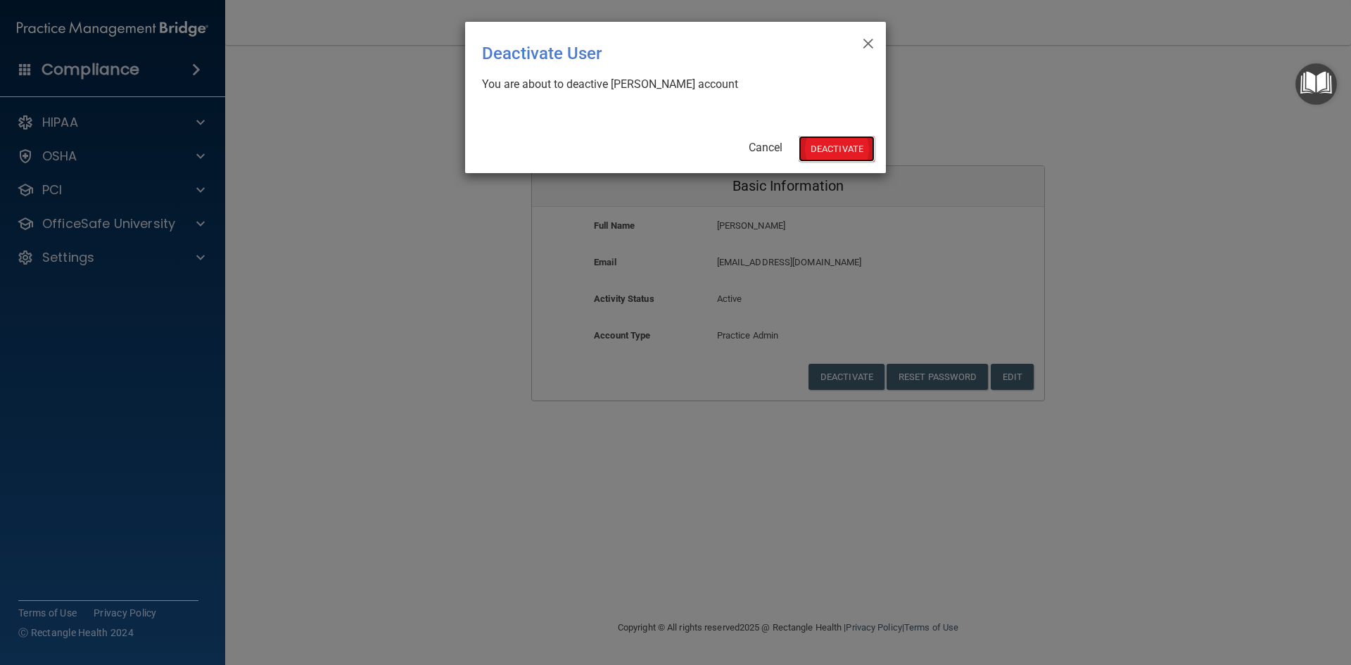
click at [855, 146] on button "Deactivate" at bounding box center [837, 149] width 76 height 26
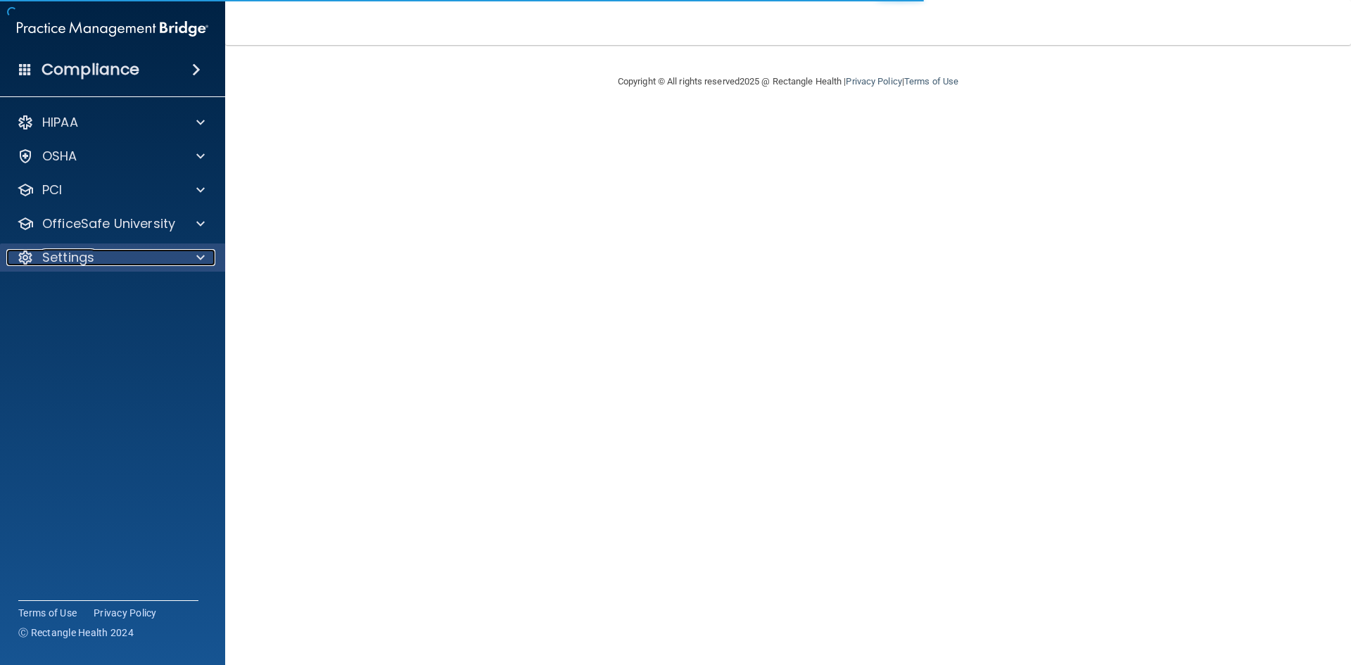
click at [70, 253] on p "Settings" at bounding box center [68, 257] width 52 height 17
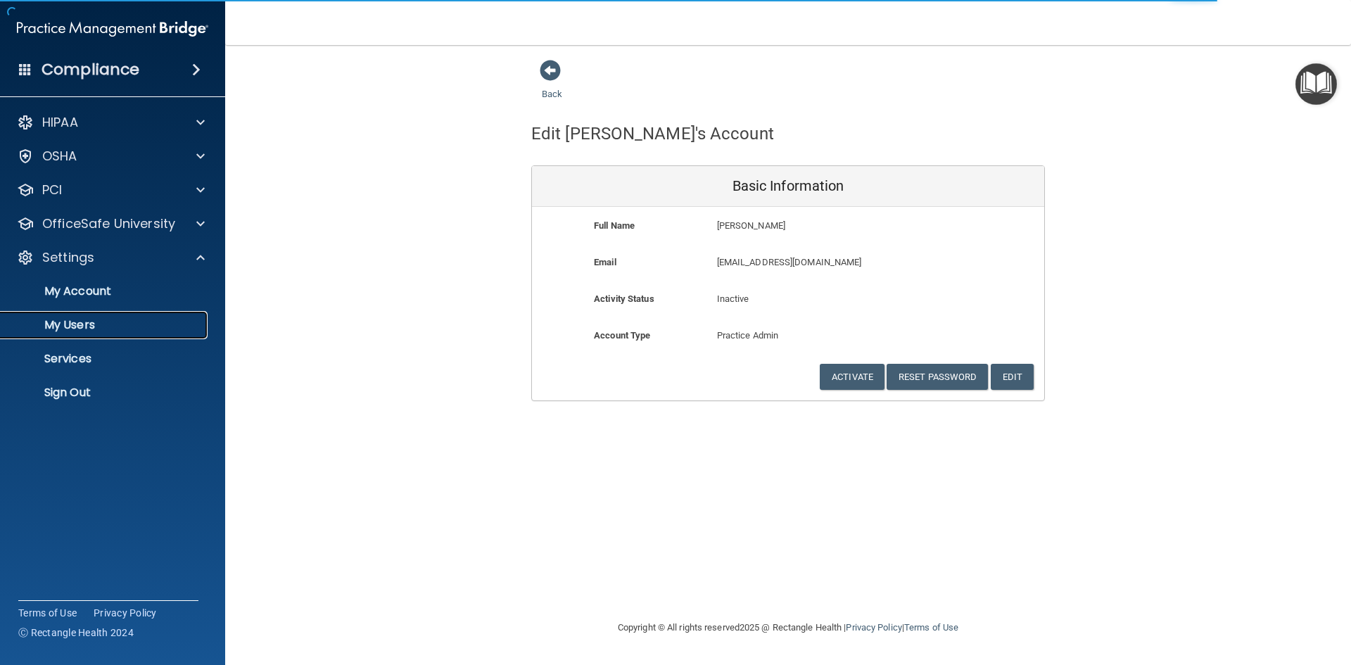
click at [78, 322] on p "My Users" at bounding box center [105, 325] width 192 height 14
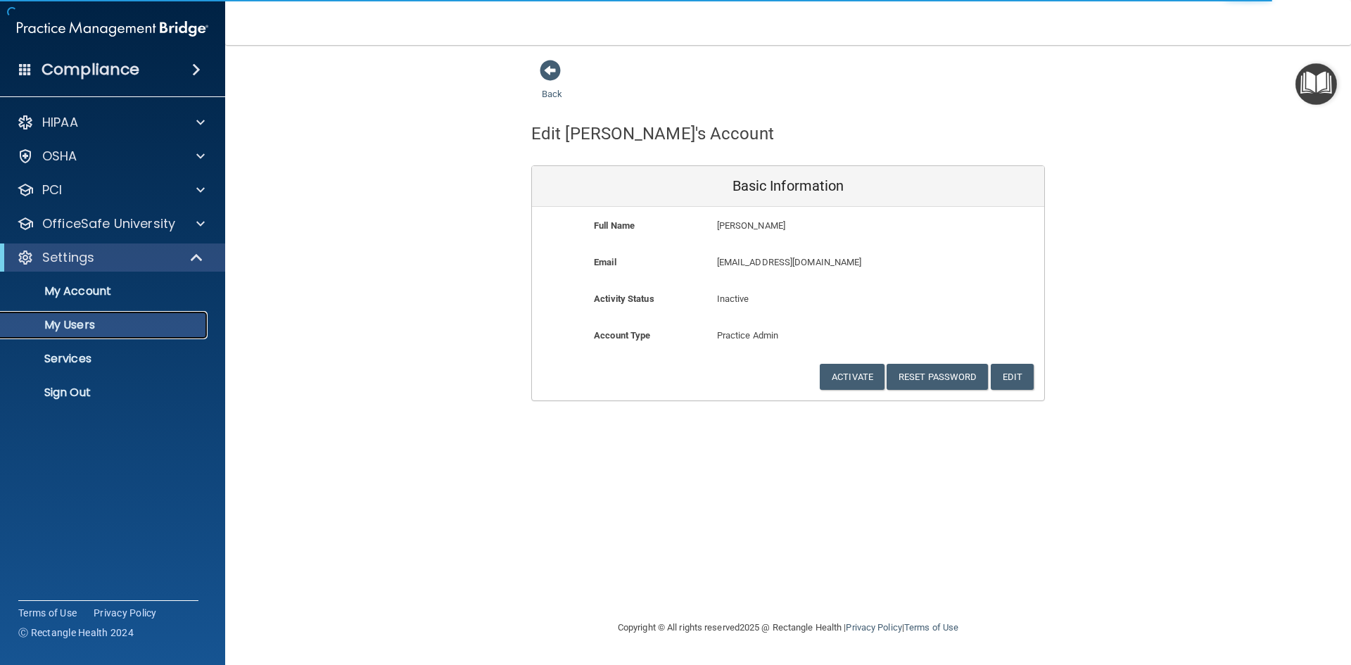
click at [82, 327] on p "My Users" at bounding box center [105, 325] width 192 height 14
select select "20"
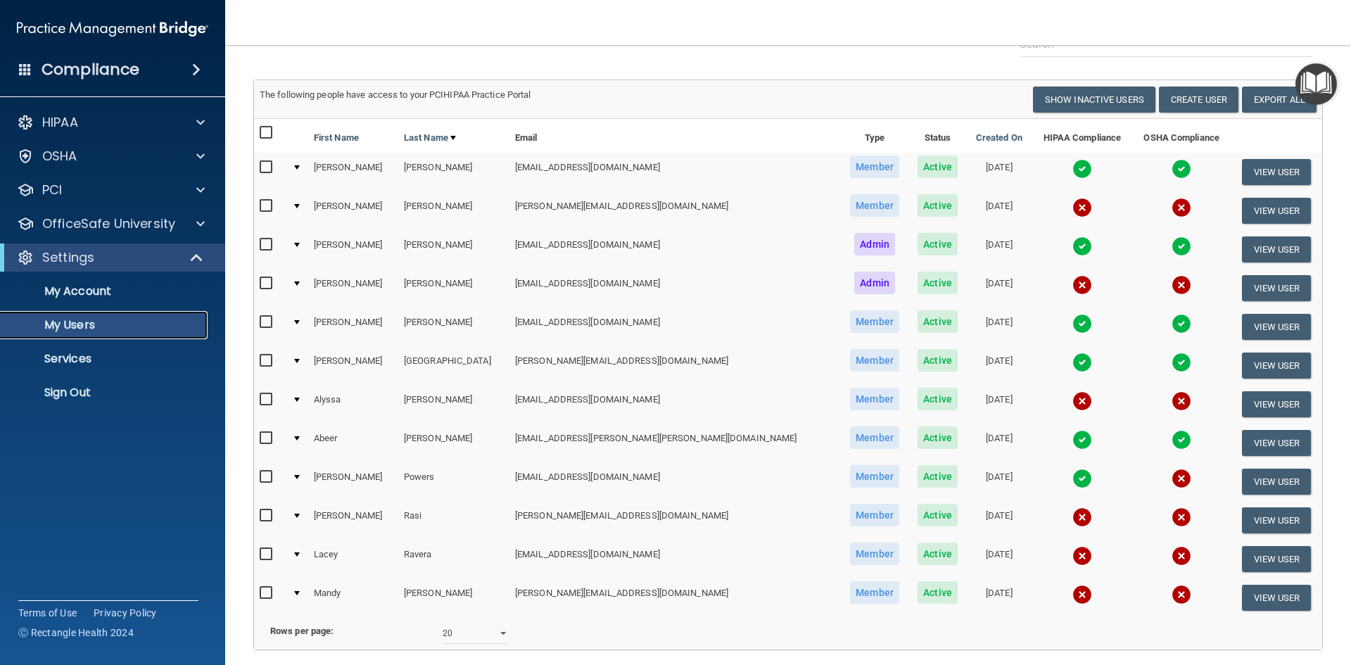
scroll to position [77, 0]
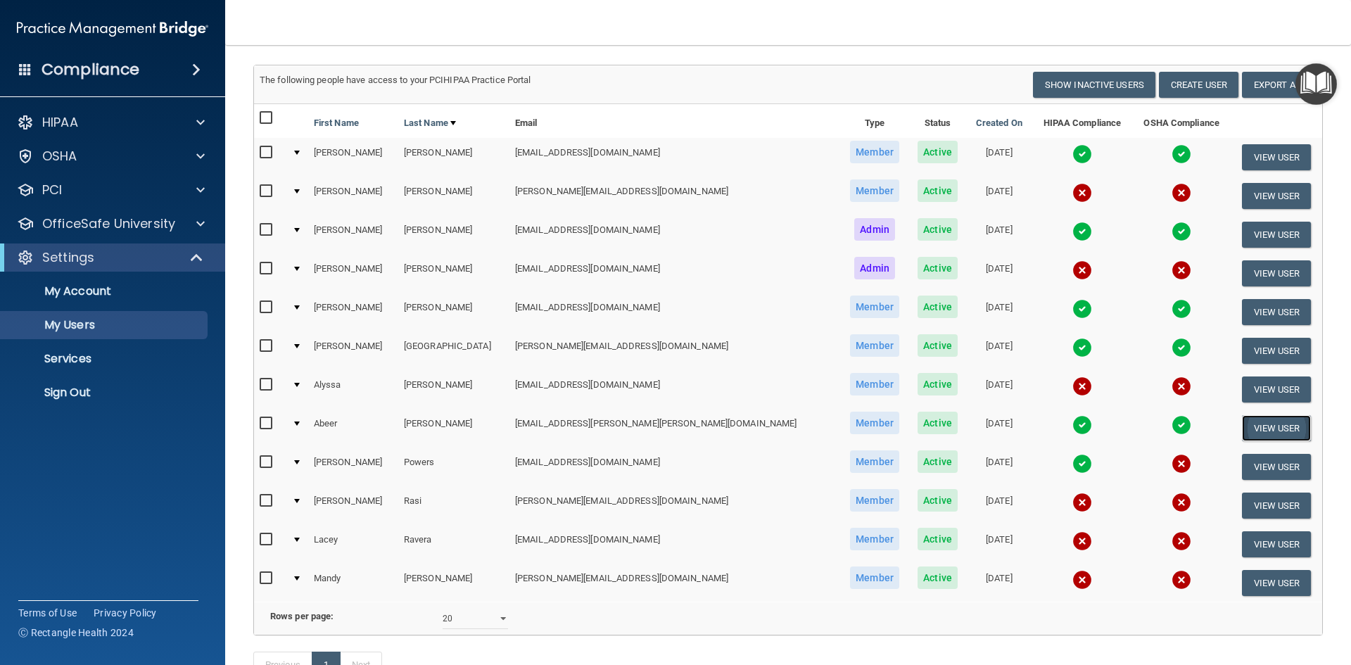
click at [1257, 427] on button "View User" at bounding box center [1277, 428] width 70 height 26
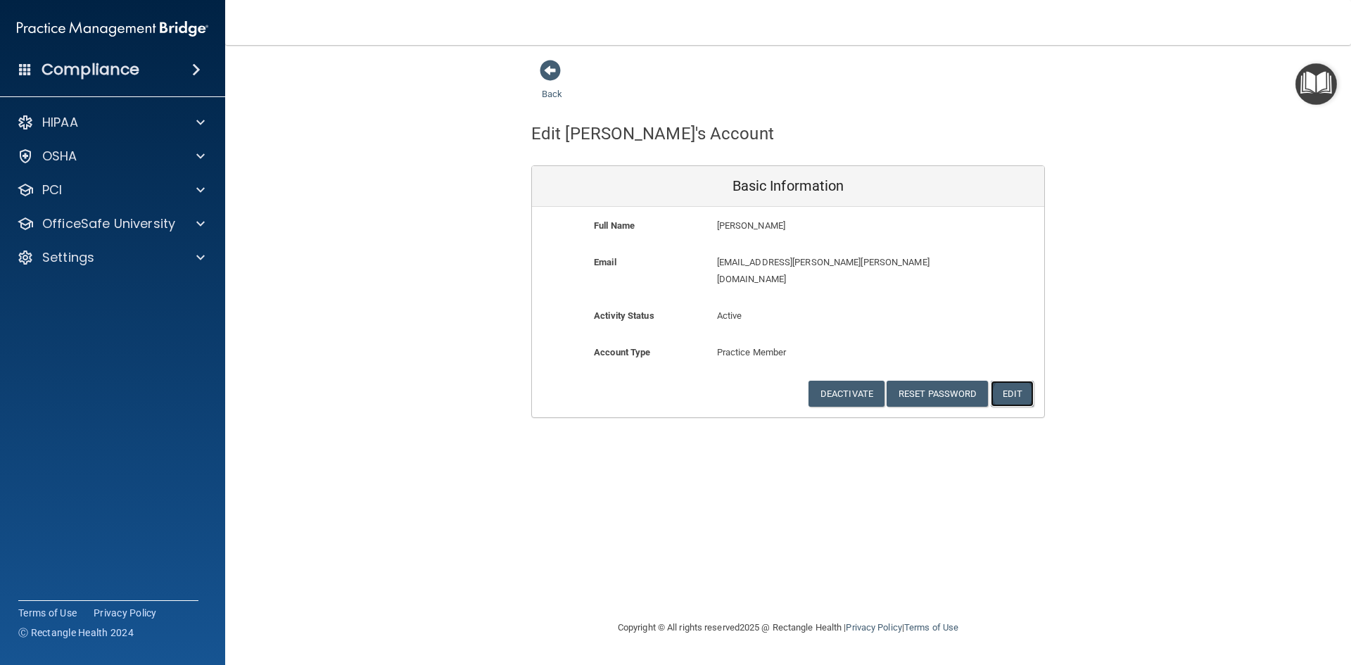
click at [1028, 381] on button "Edit" at bounding box center [1012, 394] width 43 height 26
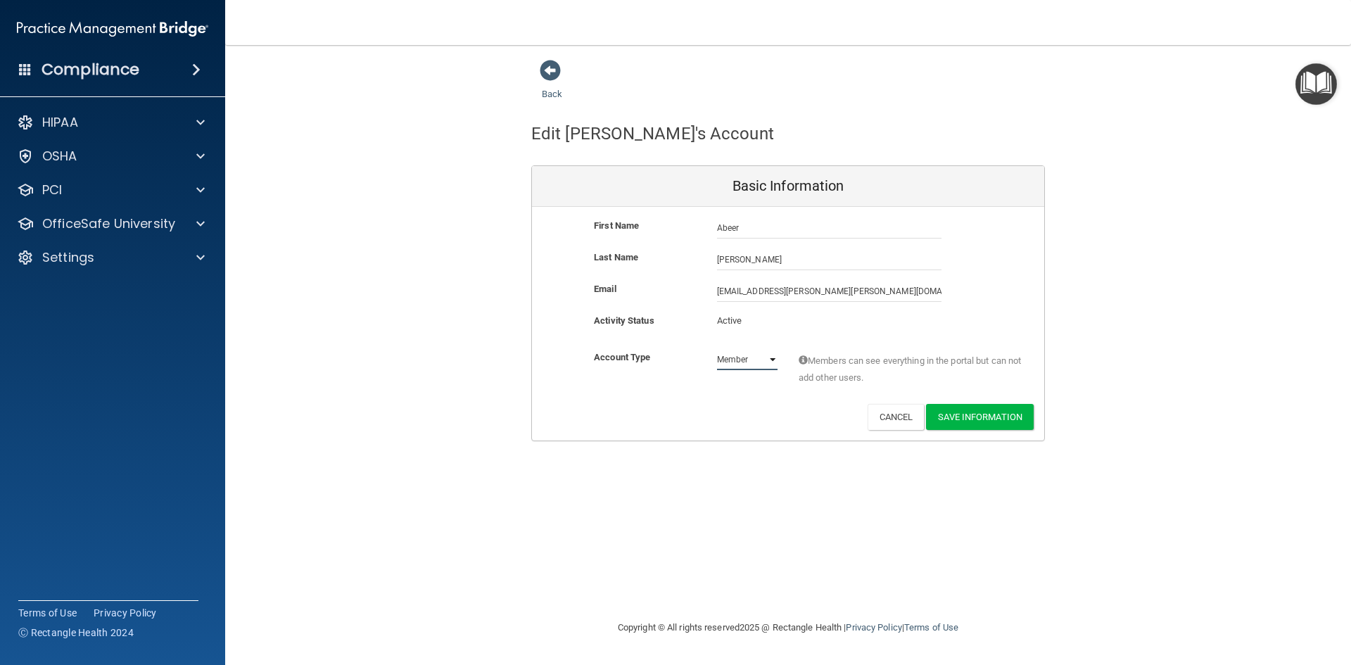
click at [768, 358] on select "Admin Member" at bounding box center [747, 359] width 61 height 21
click at [801, 331] on div "Activity Status Active Active" at bounding box center [788, 326] width 512 height 26
click at [900, 407] on button "Cancel" at bounding box center [896, 417] width 57 height 26
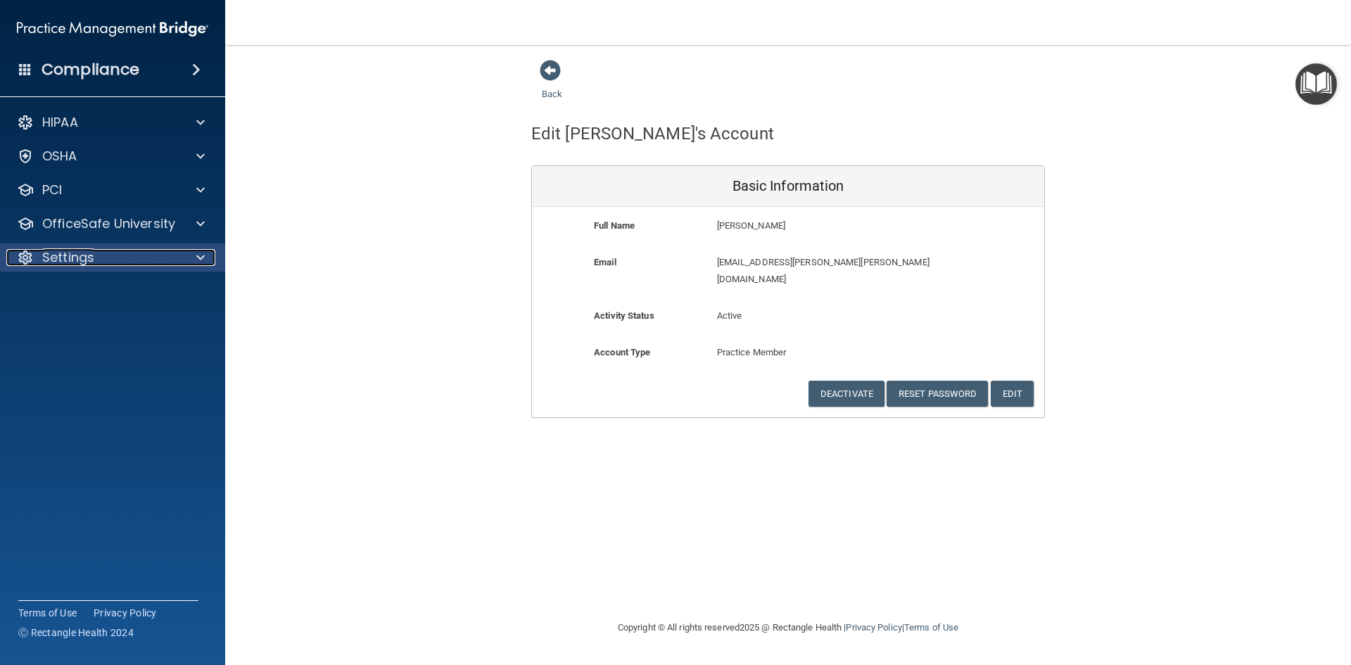
click at [75, 259] on p "Settings" at bounding box center [68, 257] width 52 height 17
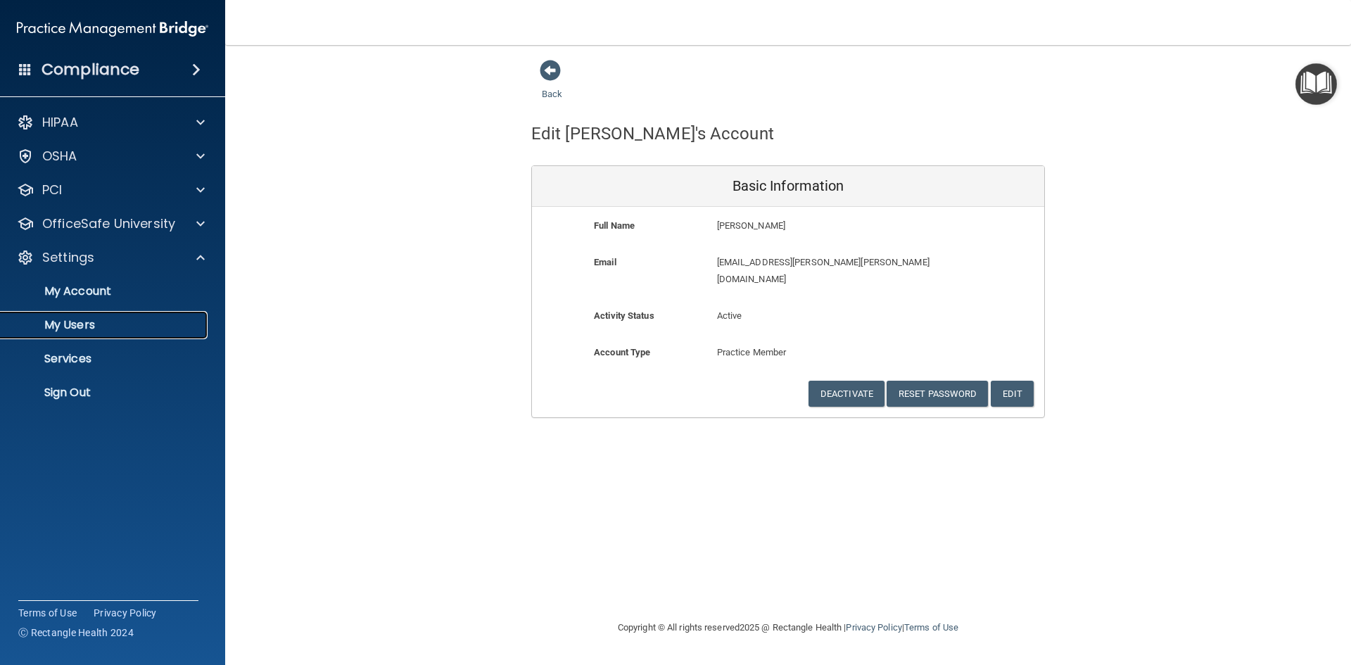
click at [84, 320] on p "My Users" at bounding box center [105, 325] width 192 height 14
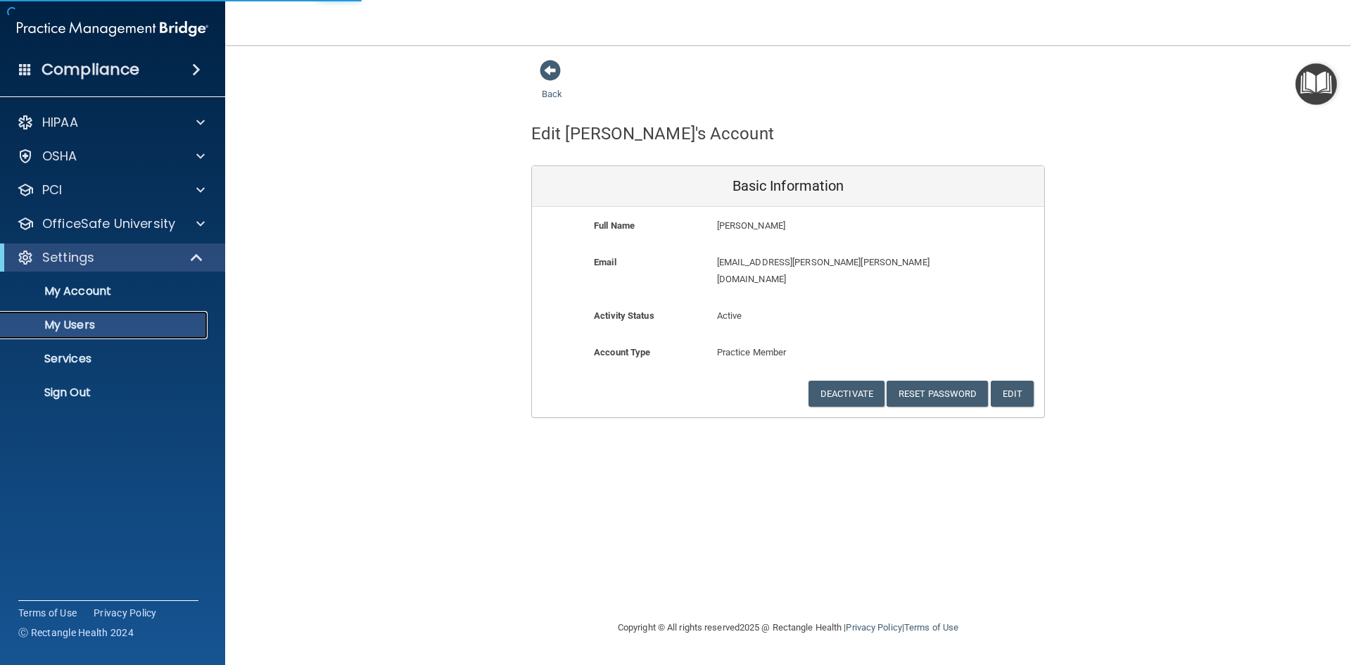
select select "20"
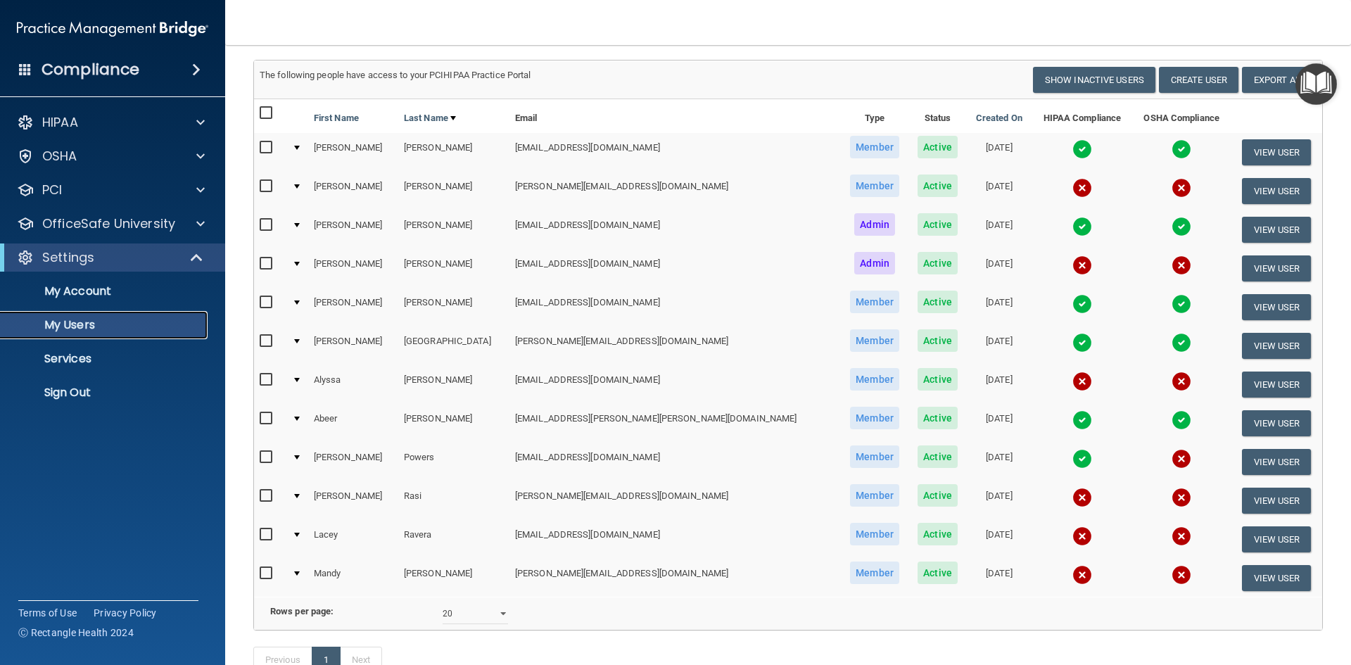
scroll to position [49, 0]
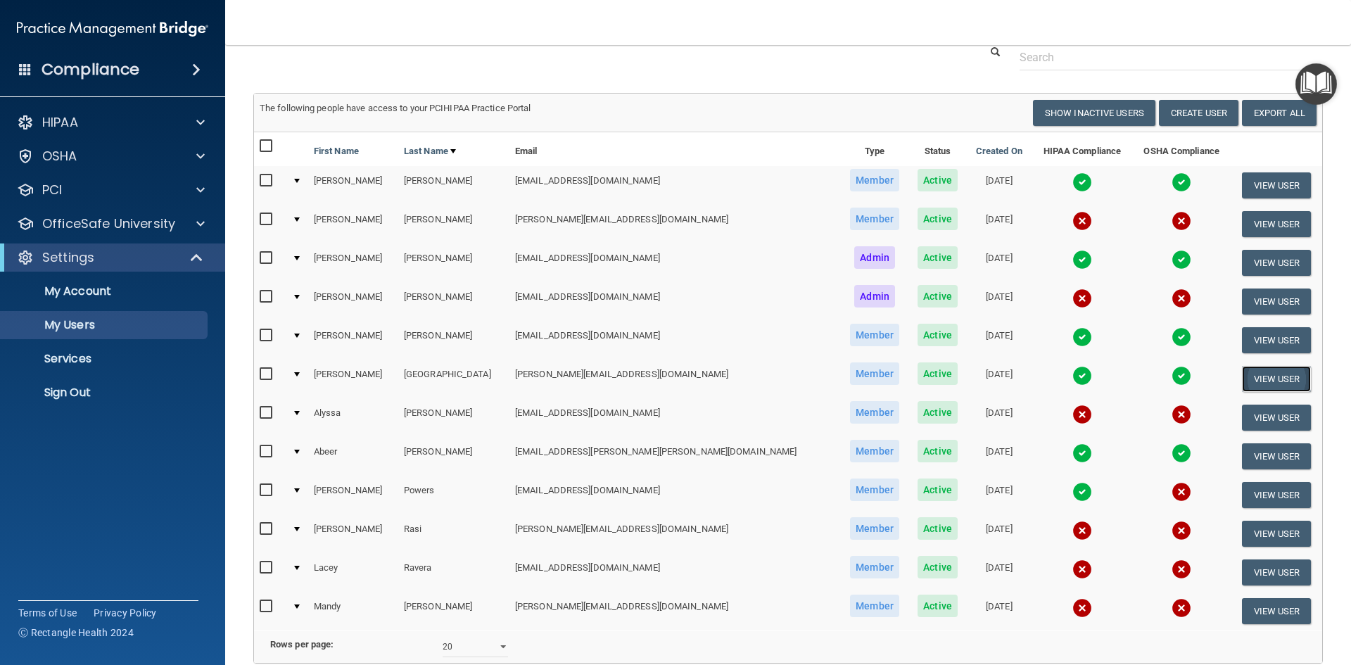
click at [1261, 379] on button "View User" at bounding box center [1277, 379] width 70 height 26
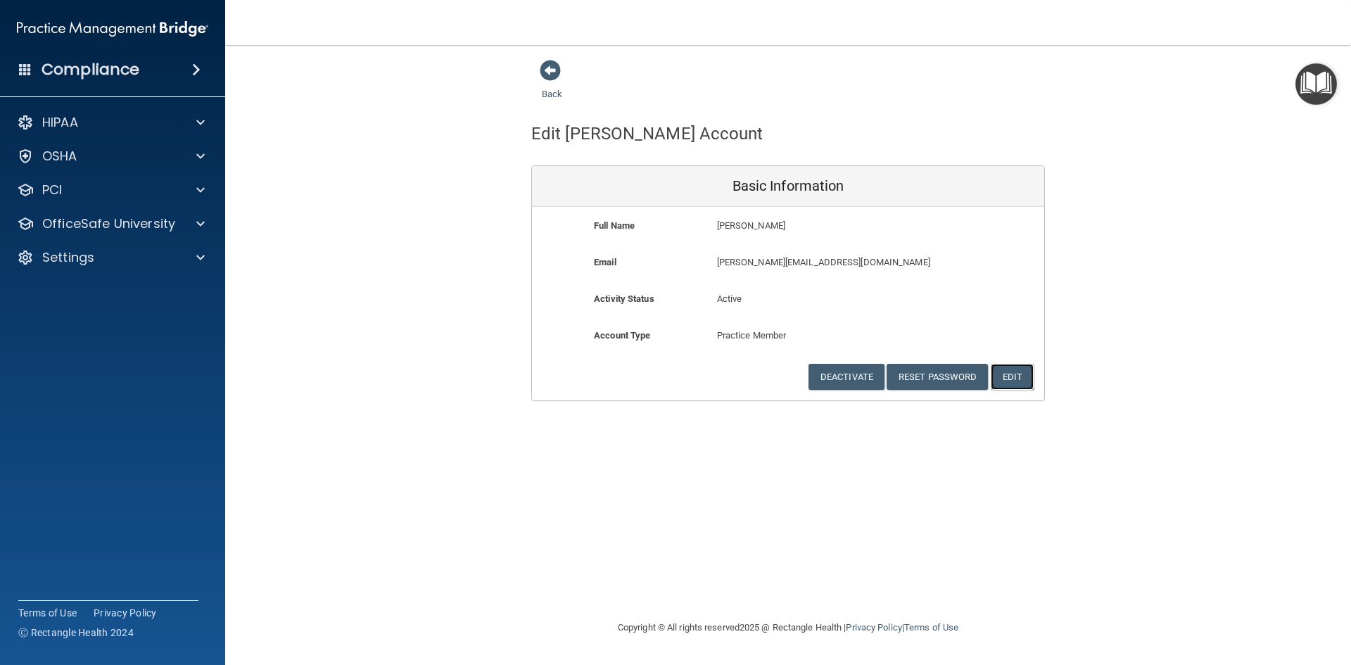
click at [1017, 373] on button "Edit" at bounding box center [1012, 377] width 43 height 26
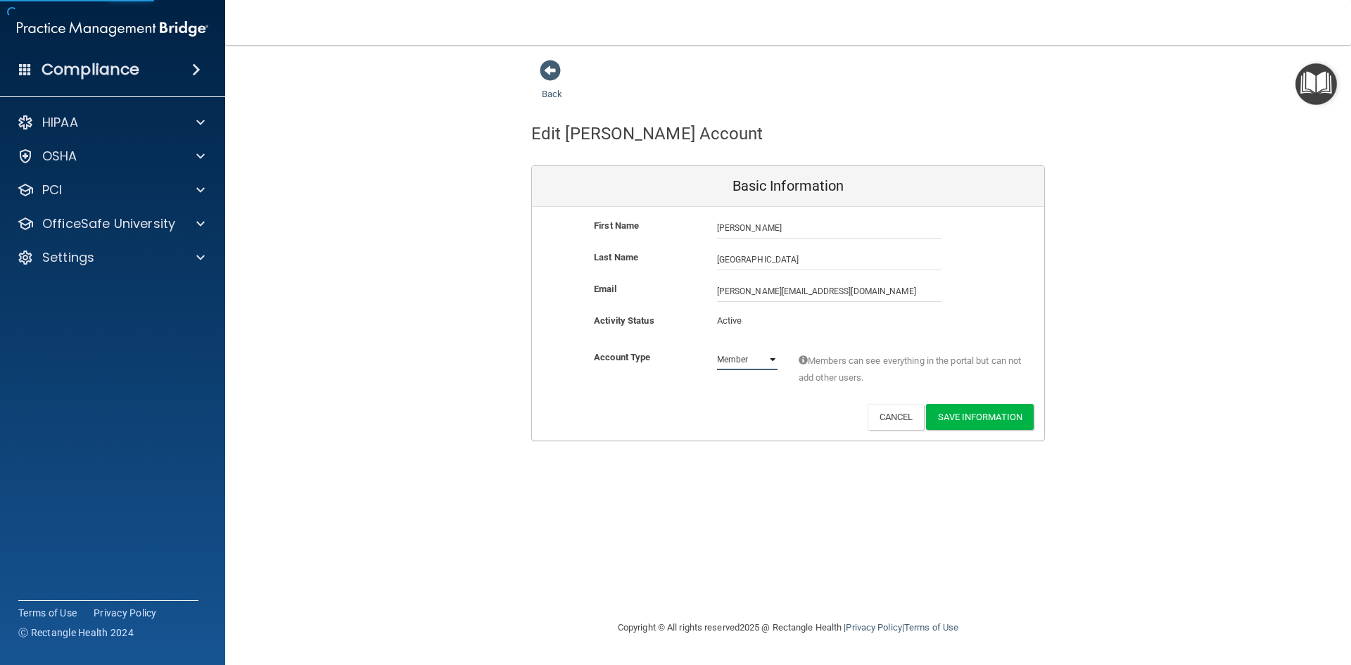
click at [746, 358] on select "Admin Member" at bounding box center [747, 359] width 61 height 21
select select "practice_admin"
click at [717, 349] on select "Admin Member" at bounding box center [747, 359] width 61 height 21
click at [1025, 421] on button "Save Information" at bounding box center [980, 417] width 108 height 26
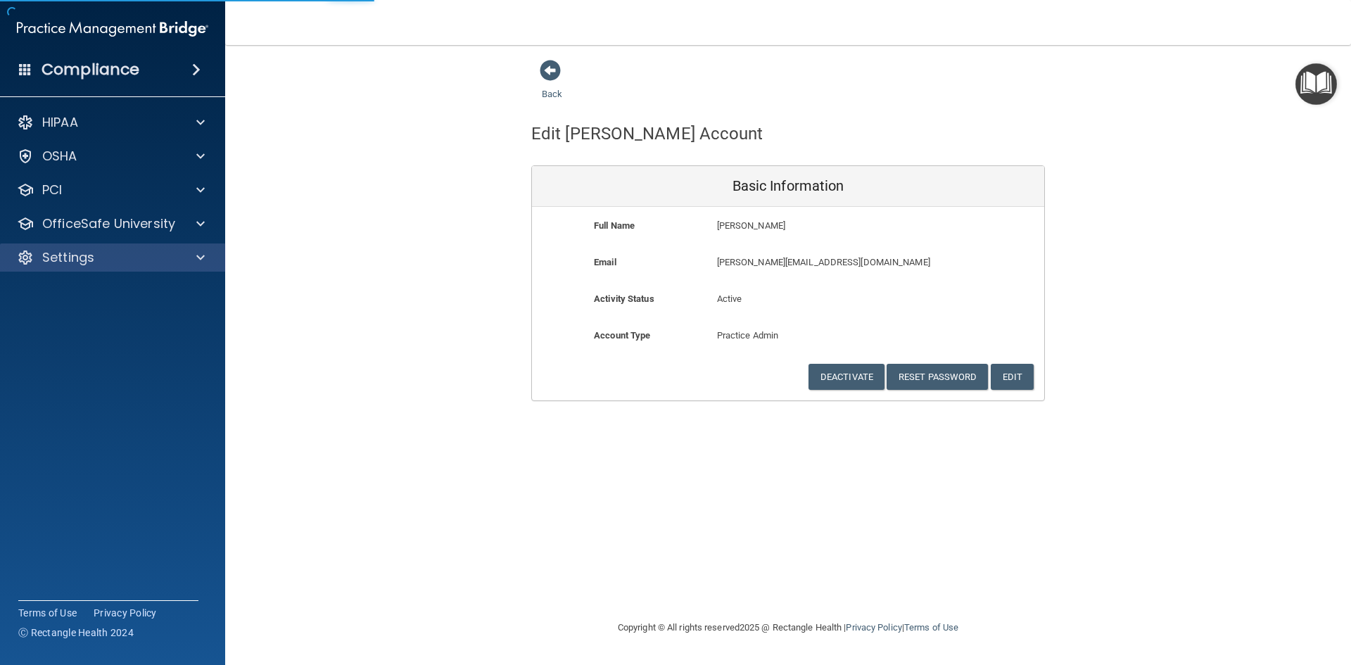
click at [99, 245] on div "Settings" at bounding box center [113, 258] width 226 height 28
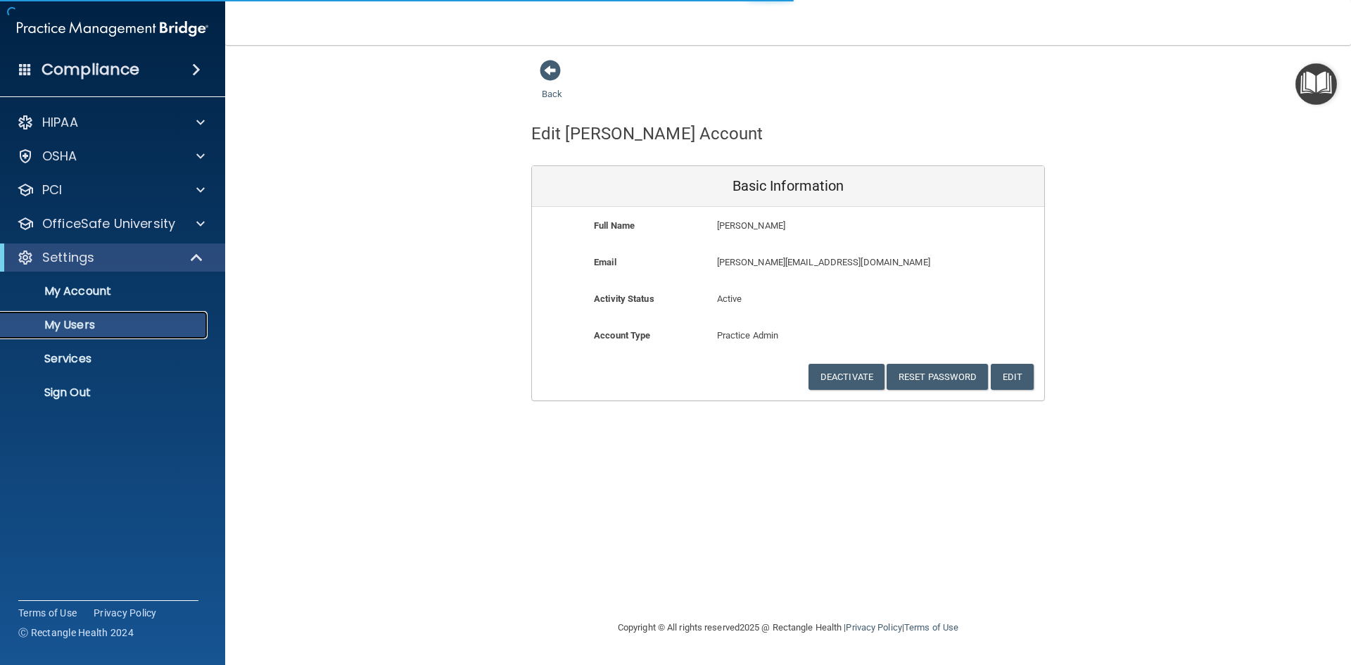
click at [82, 323] on p "My Users" at bounding box center [105, 325] width 192 height 14
select select "20"
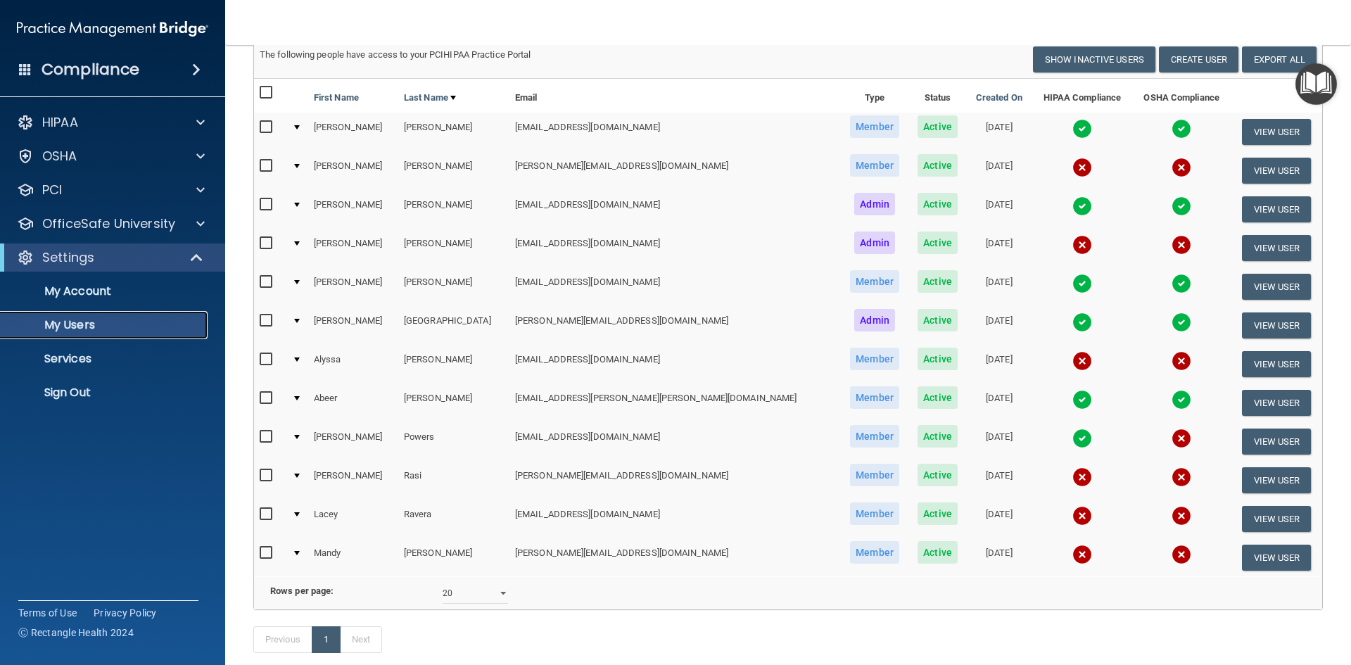
scroll to position [190, 0]
